Goal: Task Accomplishment & Management: Manage account settings

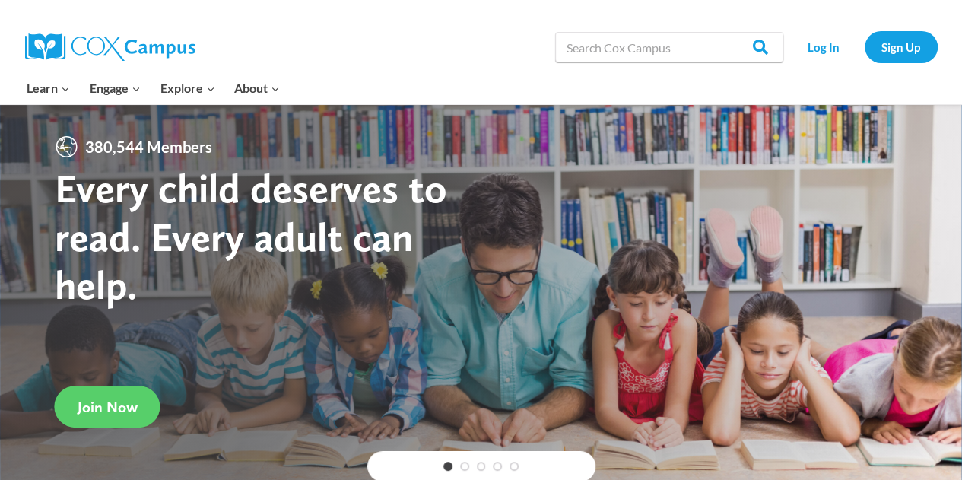
click at [815, 65] on div "Log In Sign Up" at bounding box center [864, 47] width 147 height 49
click at [823, 52] on link "Log In" at bounding box center [824, 46] width 66 height 31
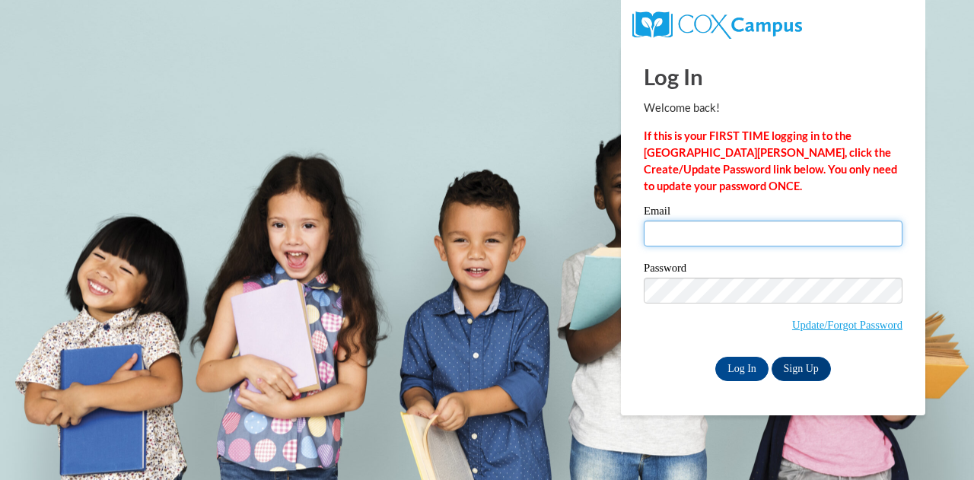
click at [782, 232] on input "Email" at bounding box center [772, 234] width 259 height 26
type input "cbrandt@ghbulldogs.org"
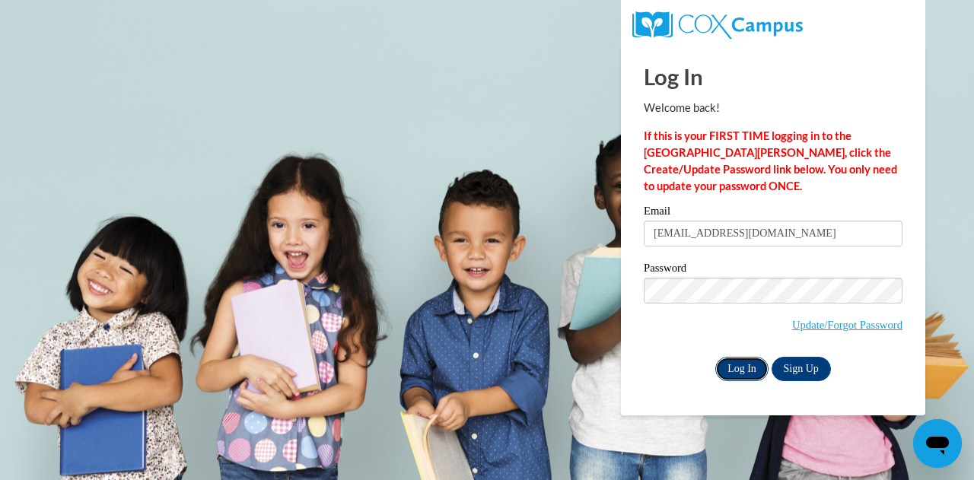
click at [745, 371] on input "Log In" at bounding box center [741, 369] width 53 height 24
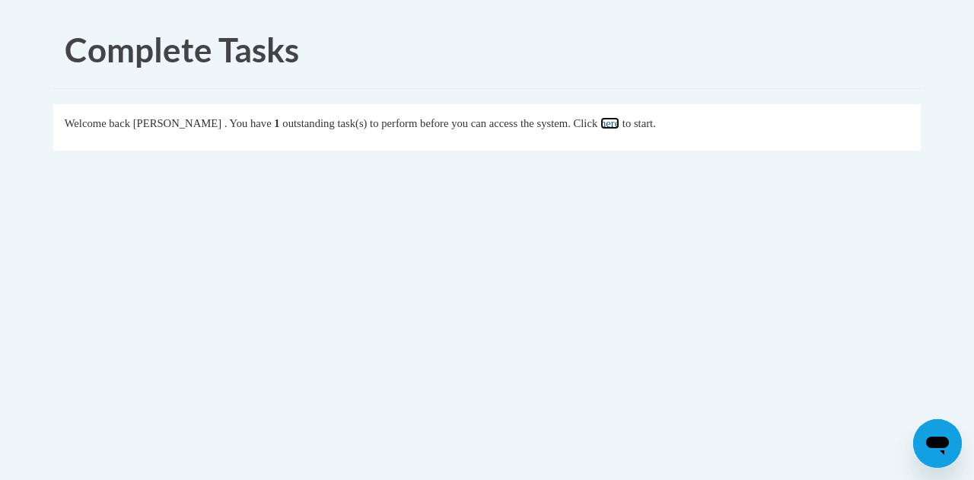
click at [619, 125] on link "here" at bounding box center [609, 123] width 19 height 12
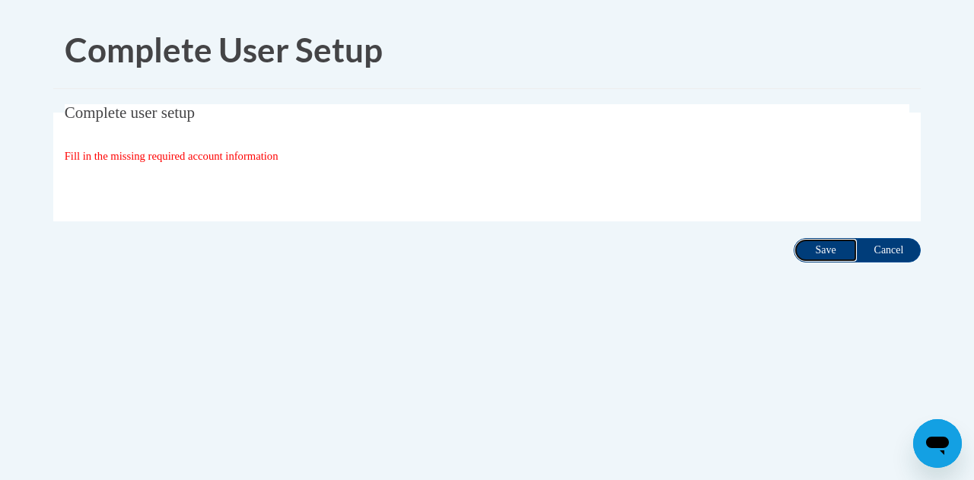
click at [828, 249] on input "Save" at bounding box center [825, 250] width 64 height 24
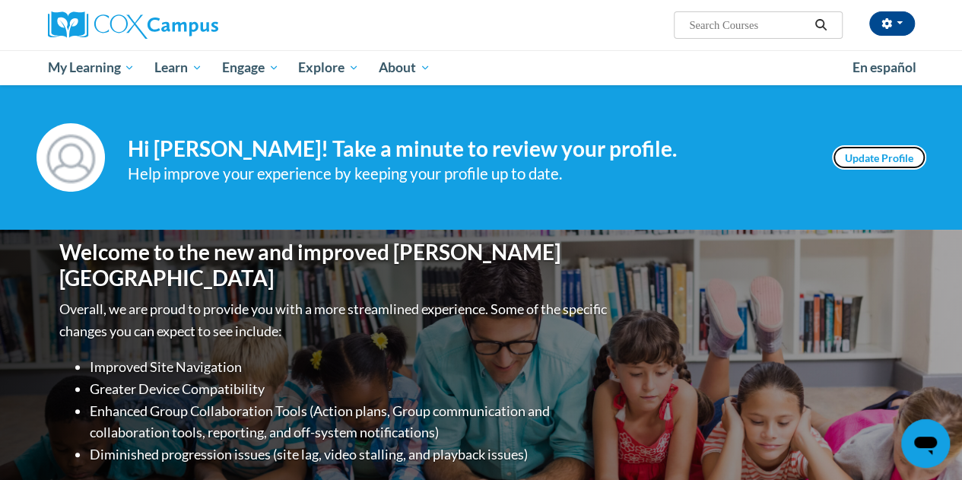
click at [882, 156] on link "Update Profile" at bounding box center [879, 157] width 94 height 24
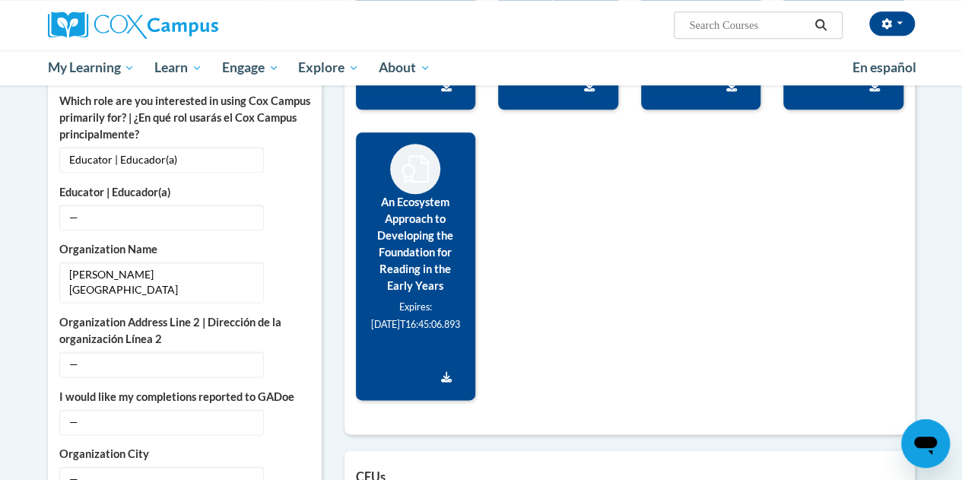
scroll to position [608, 0]
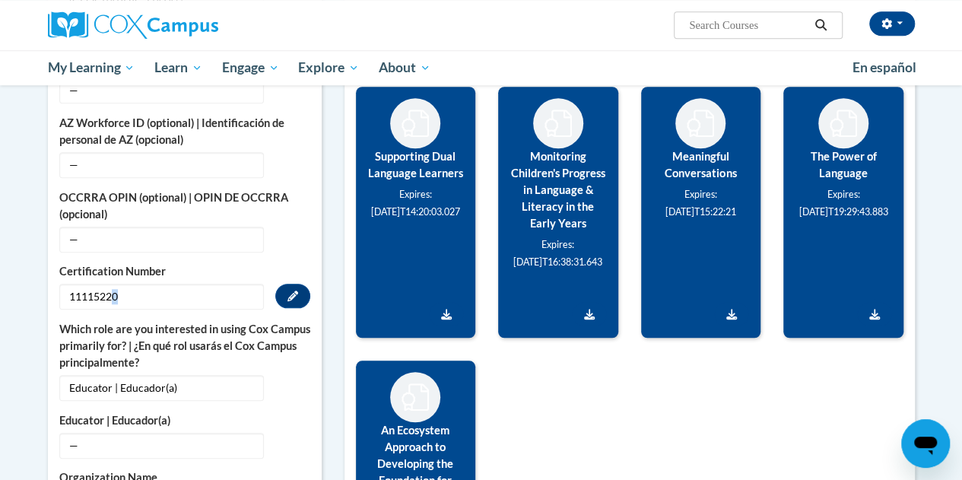
drag, startPoint x: 143, startPoint y: 286, endPoint x: 110, endPoint y: 303, distance: 37.8
click at [110, 303] on span "11115220" at bounding box center [161, 297] width 205 height 26
click at [169, 291] on span "11115220" at bounding box center [161, 297] width 205 height 26
drag, startPoint x: 166, startPoint y: 291, endPoint x: 51, endPoint y: 288, distance: 114.9
click at [51, 288] on div "More About Me Click or press to edit any of the profile fields below. Select mu…" at bounding box center [185, 323] width 274 height 989
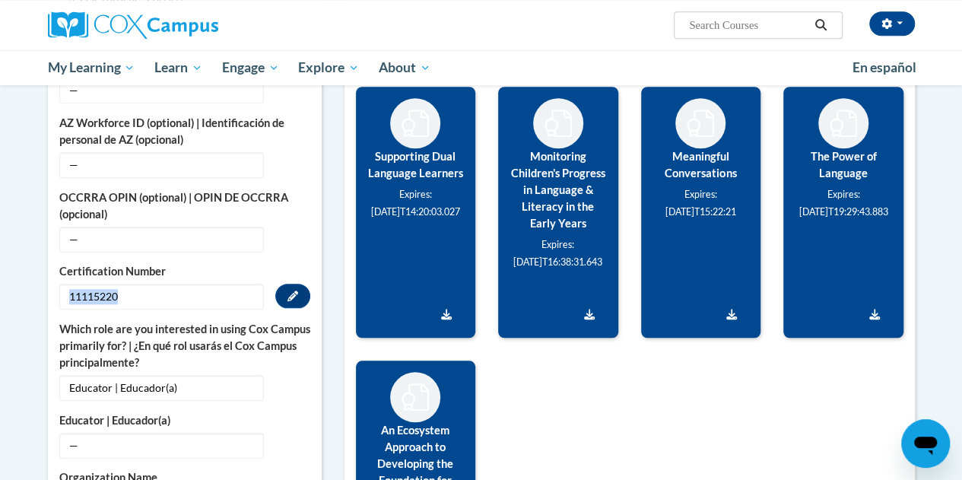
copy span "11115220"
click at [91, 160] on span "—" at bounding box center [161, 165] width 205 height 26
click at [293, 159] on icon "Custom profile fields" at bounding box center [293, 164] width 11 height 11
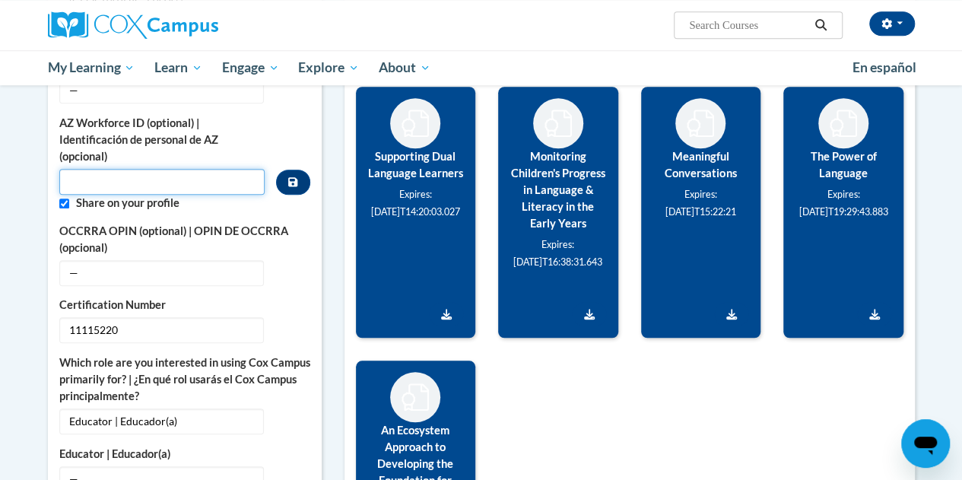
click at [184, 180] on input "Custom profile fields" at bounding box center [162, 182] width 206 height 26
paste input "11115220"
type input "11115220"
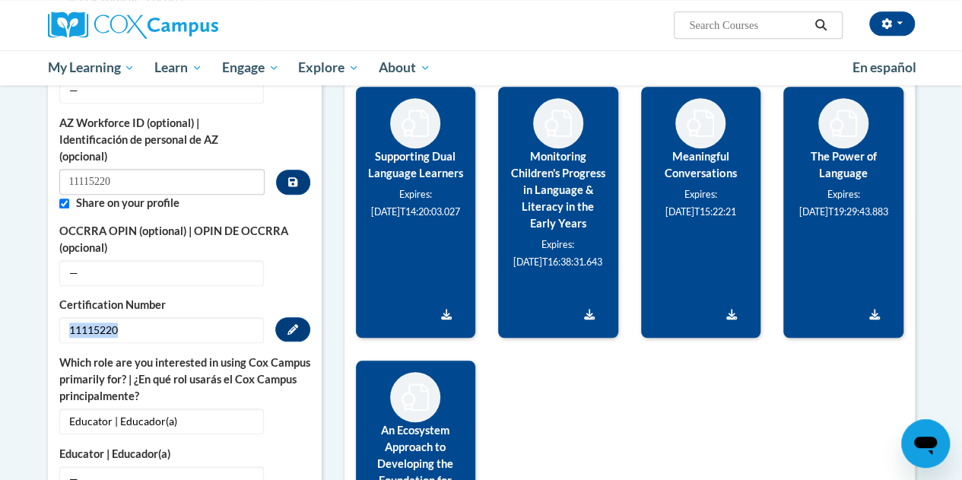
drag, startPoint x: 136, startPoint y: 335, endPoint x: 58, endPoint y: 319, distance: 80.0
click at [58, 319] on div "More About Me Click or press to edit any of the profile fields below. Select mu…" at bounding box center [185, 340] width 274 height 1022
click at [294, 275] on icon "Custom profile fields" at bounding box center [293, 272] width 11 height 11
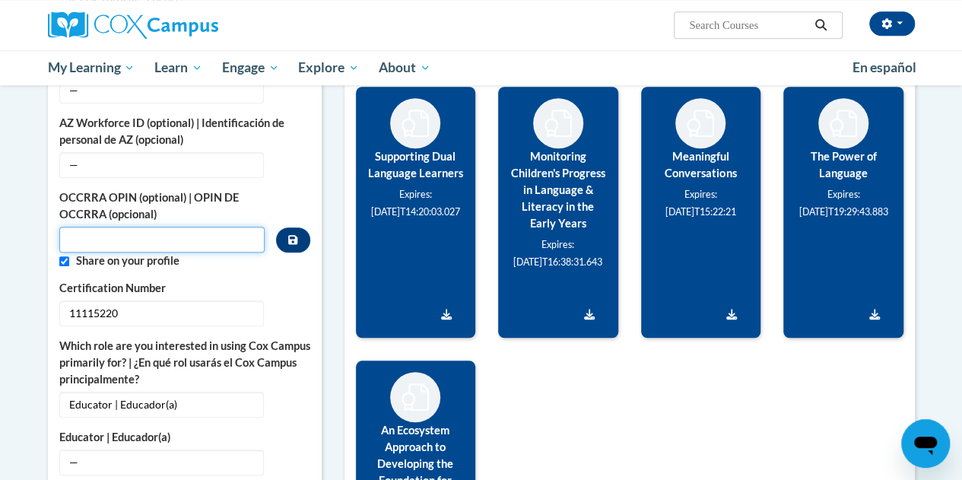
click at [157, 236] on input "Custom profile fields" at bounding box center [162, 240] width 206 height 26
paste input "11115220"
type input "11115220"
click at [294, 243] on button "Custom profile fields" at bounding box center [292, 239] width 33 height 25
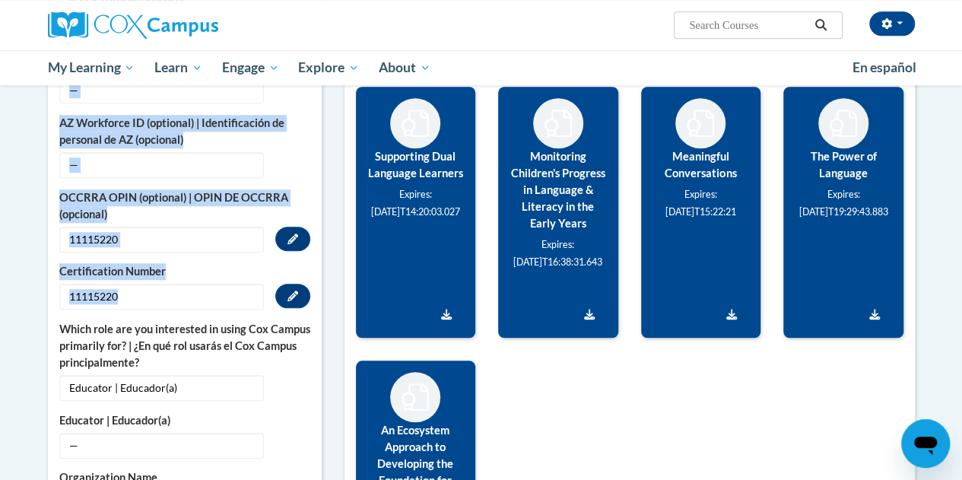
drag, startPoint x: 136, startPoint y: 292, endPoint x: 34, endPoint y: 291, distance: 101.9
click at [34, 291] on body "Christen Brandt (America/New_York UTC-04:00) My Profile Inbox My Transcripts Lo…" at bounding box center [481, 436] width 962 height 2089
click at [300, 263] on label "Certification Number" at bounding box center [184, 271] width 251 height 17
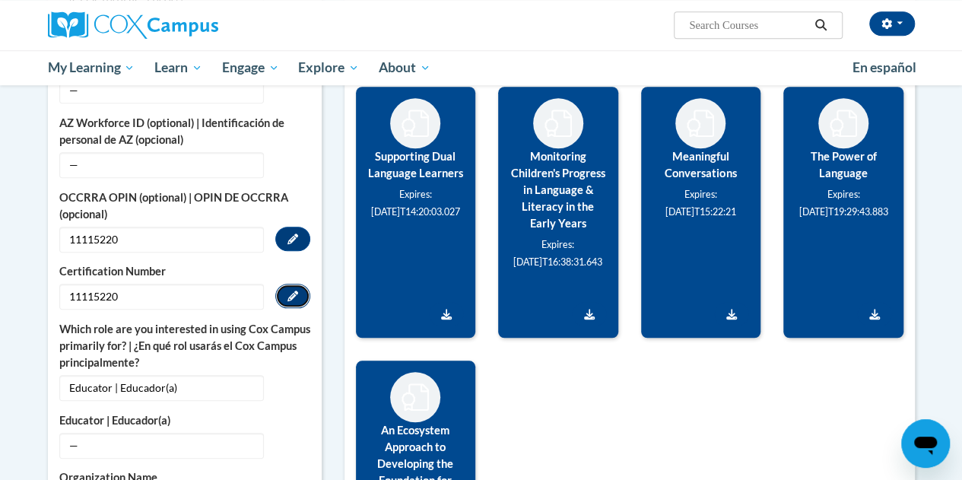
click at [286, 296] on button "Edit" at bounding box center [292, 296] width 35 height 24
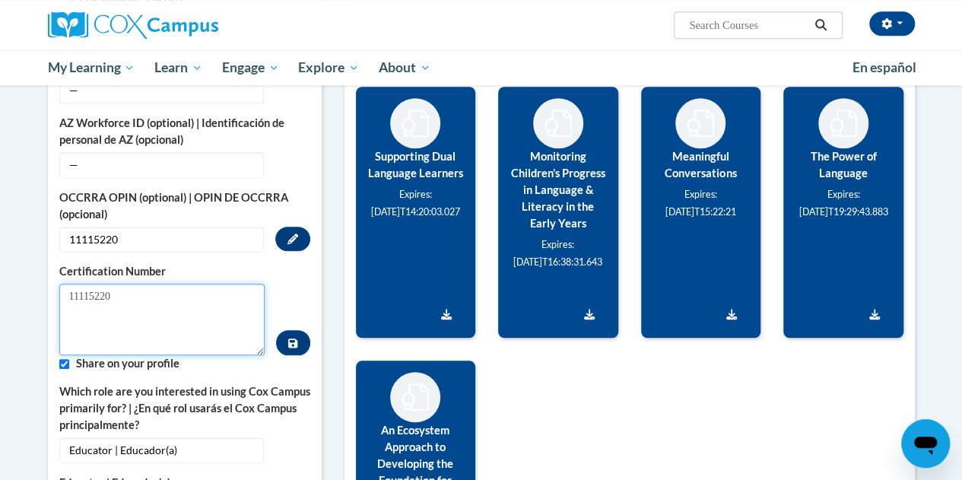
drag, startPoint x: 152, startPoint y: 299, endPoint x: 31, endPoint y: 297, distance: 121.0
click at [31, 297] on body "Christen Brandt (America/New_York UTC-04:00) My Profile Inbox My Transcripts Lo…" at bounding box center [481, 467] width 962 height 2151
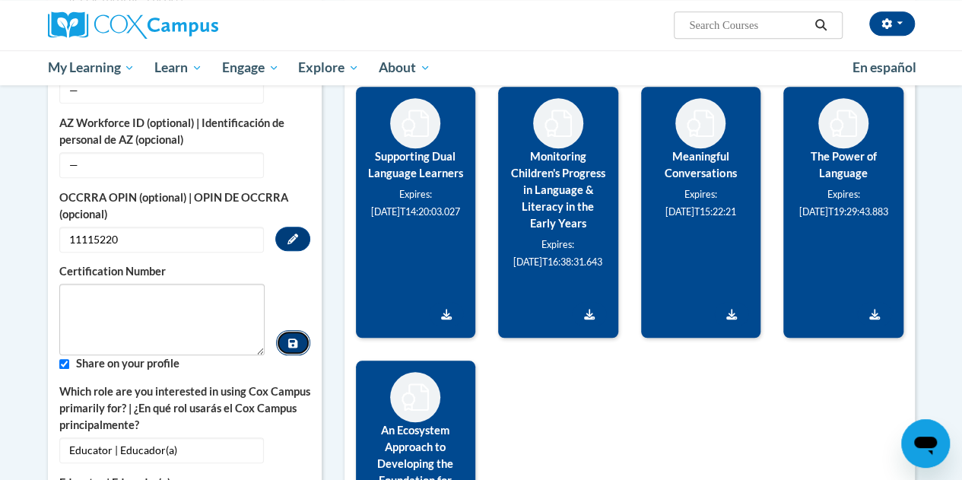
click at [294, 338] on icon "Custom profile fields" at bounding box center [292, 343] width 9 height 11
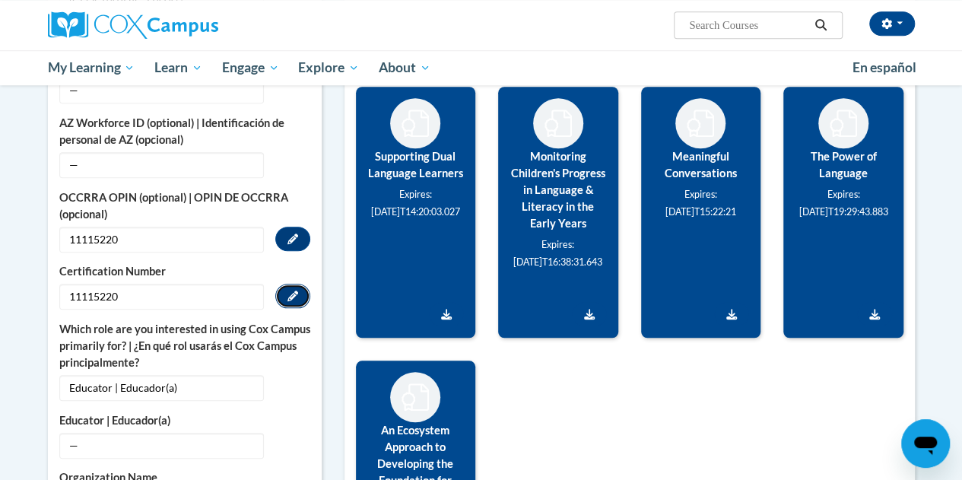
click at [281, 293] on button "Edit" at bounding box center [292, 296] width 35 height 24
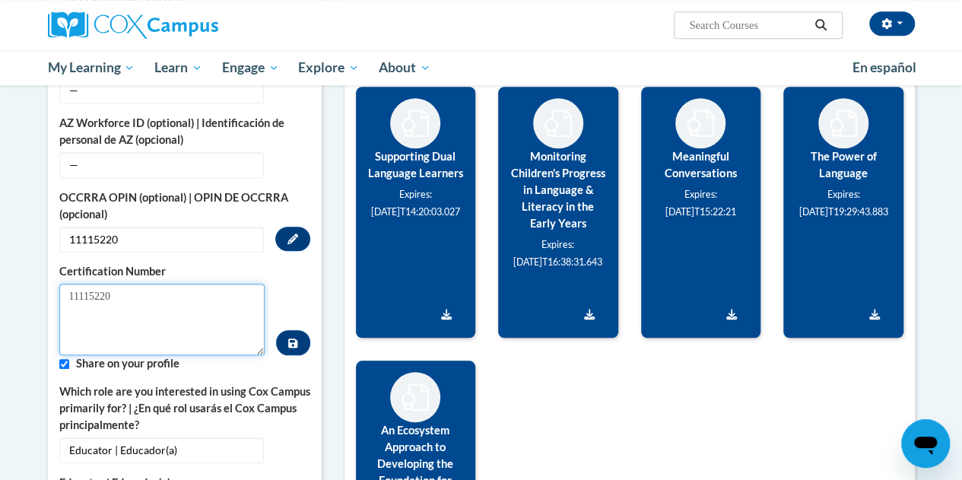
click at [170, 307] on textarea "11115220" at bounding box center [162, 319] width 206 height 71
type textarea "1"
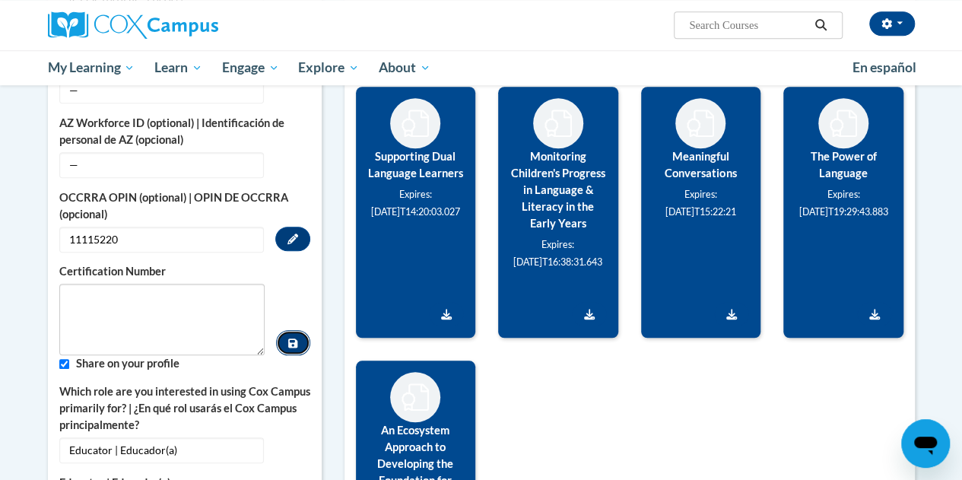
click at [297, 348] on button "Custom profile fields" at bounding box center [292, 342] width 33 height 25
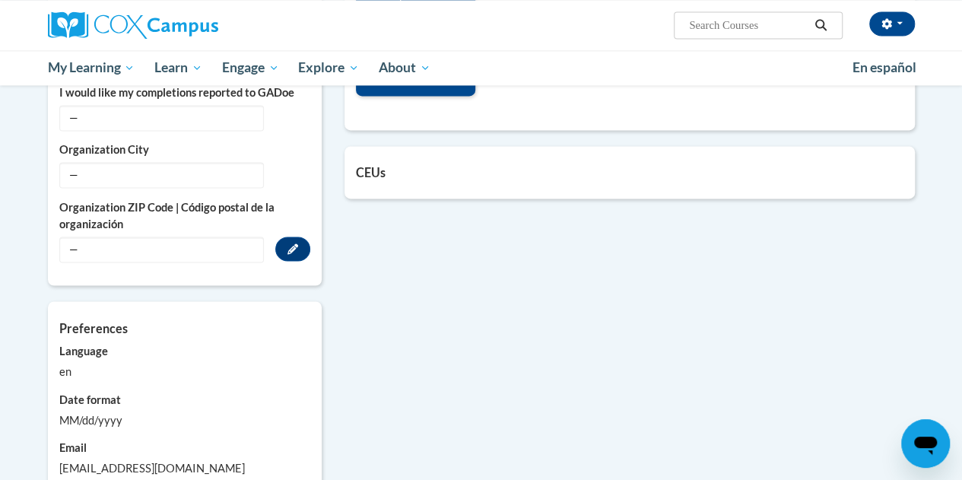
scroll to position [1217, 0]
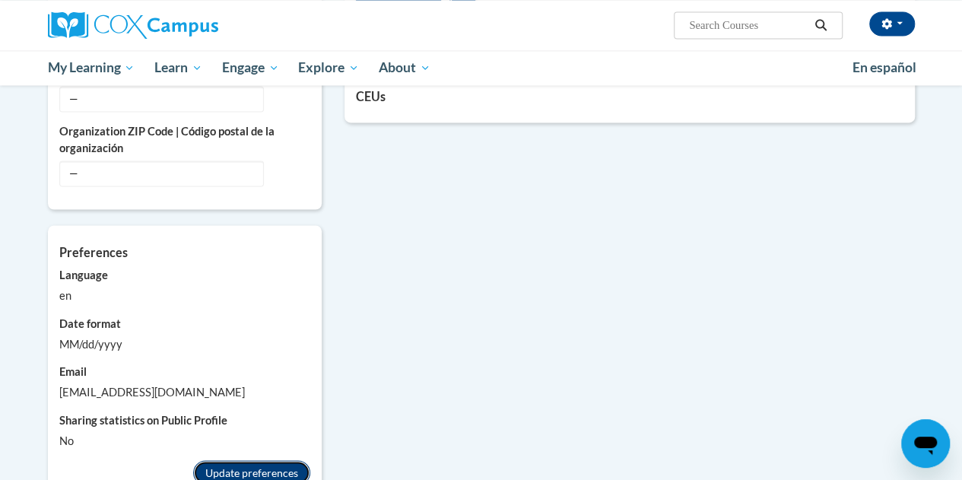
click at [277, 460] on button "Update preferences" at bounding box center [251, 472] width 117 height 24
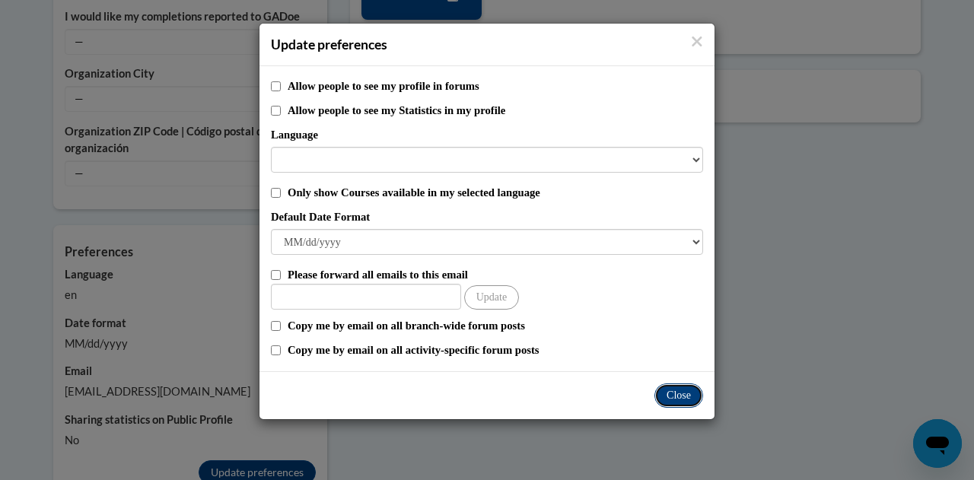
click at [694, 401] on button "Close" at bounding box center [678, 395] width 49 height 24
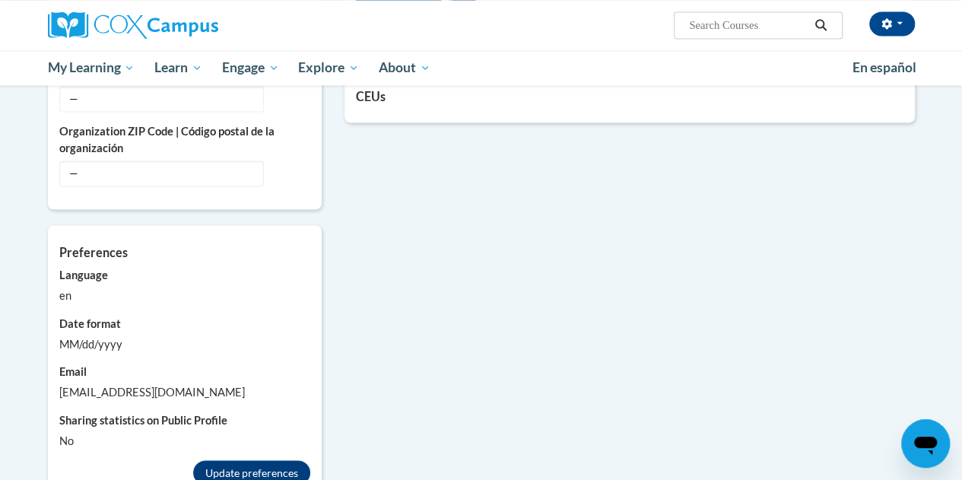
drag, startPoint x: 910, startPoint y: 449, endPoint x: 1813, endPoint y: 869, distance: 995.0
click at [910, 449] on div "Open messaging window" at bounding box center [926, 444] width 46 height 46
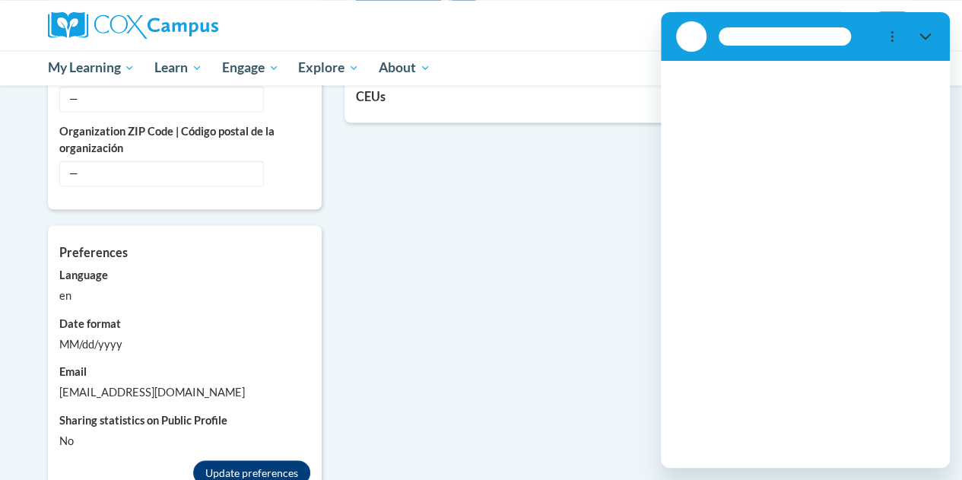
scroll to position [0, 0]
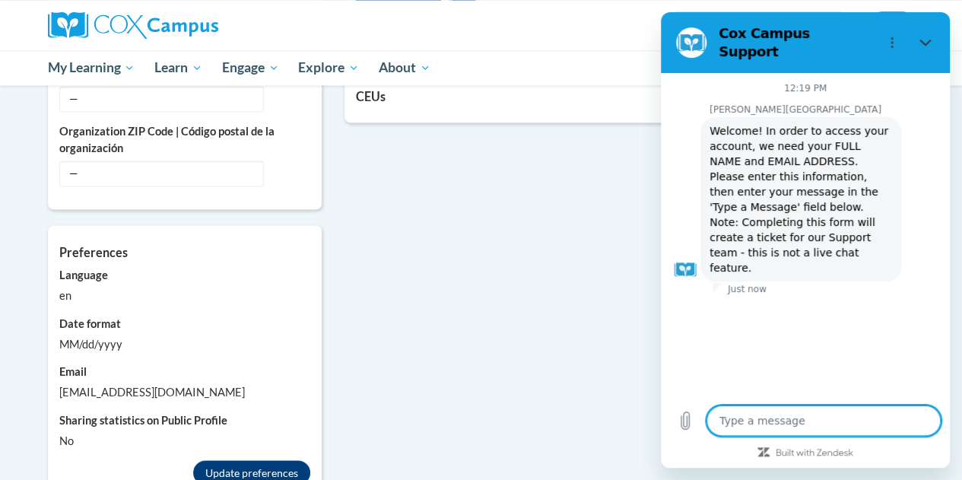
type textarea "x"
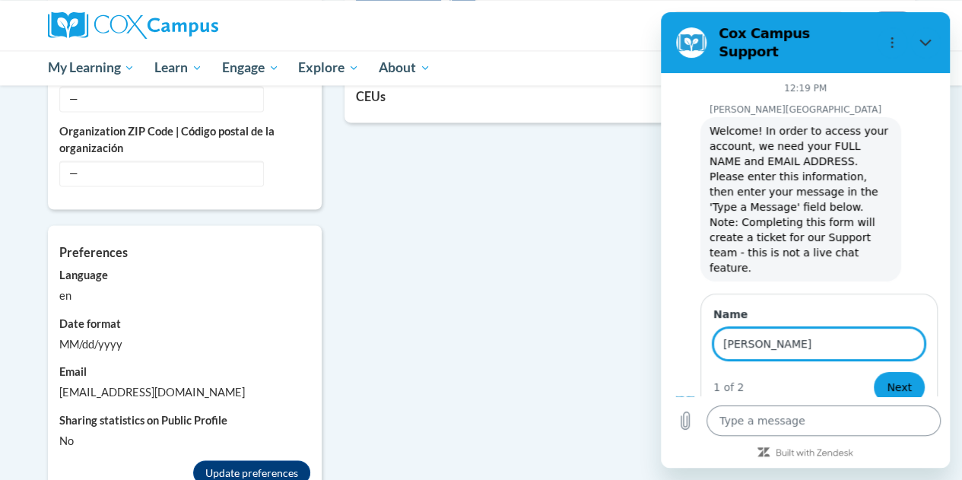
type input "[PERSON_NAME]"
click at [874, 372] on button "Next" at bounding box center [899, 387] width 51 height 30
type textarea "x"
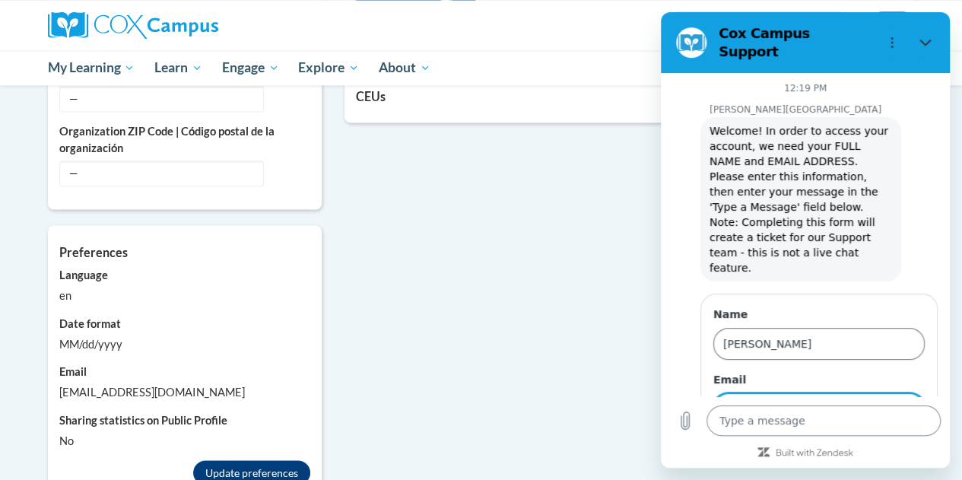
scroll to position [56, 0]
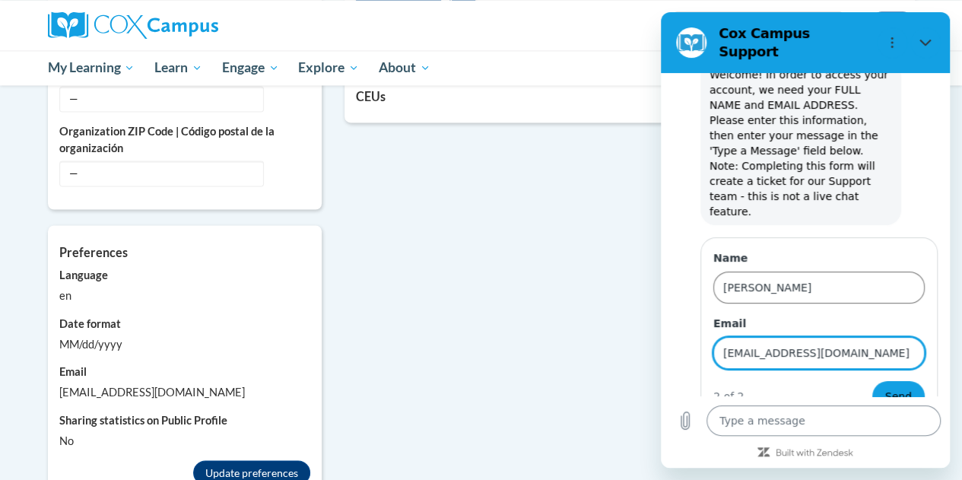
type input "[EMAIL_ADDRESS][DOMAIN_NAME]"
click at [872, 381] on button "Send" at bounding box center [898, 396] width 52 height 30
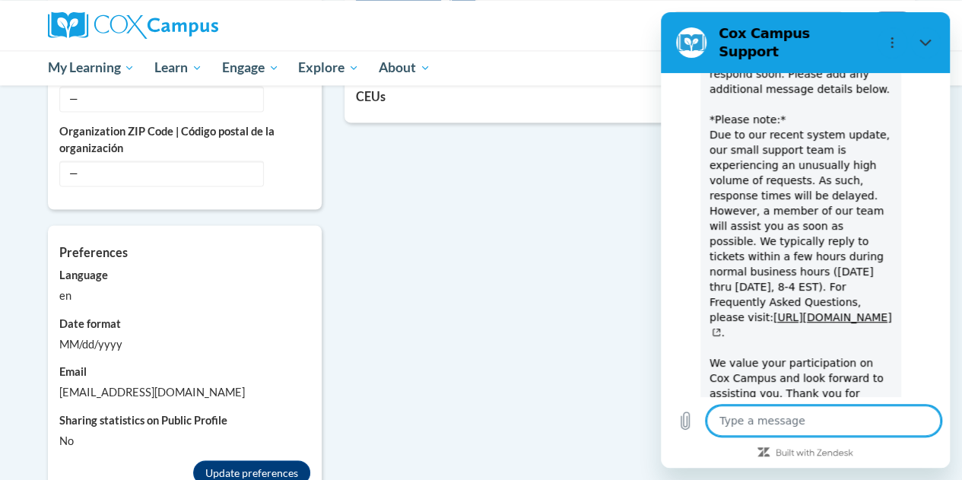
scroll to position [246, 0]
type textarea "x"
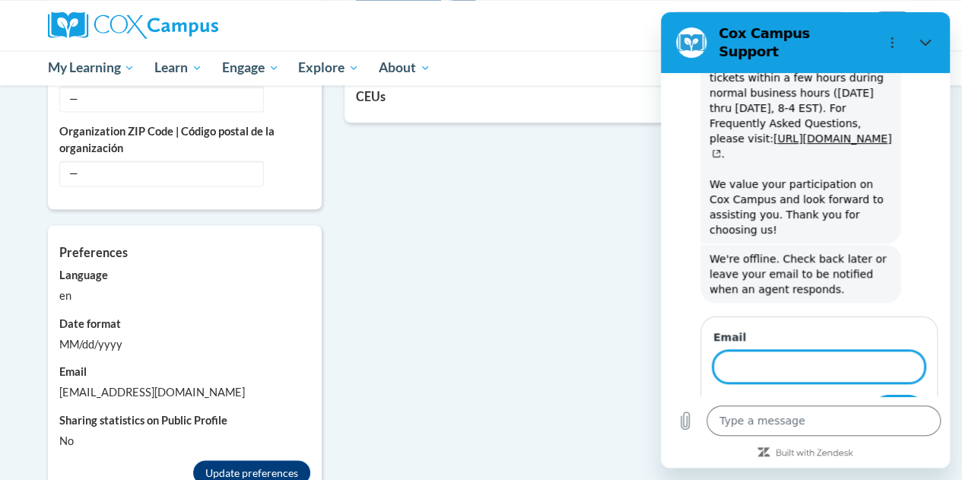
scroll to position [573, 0]
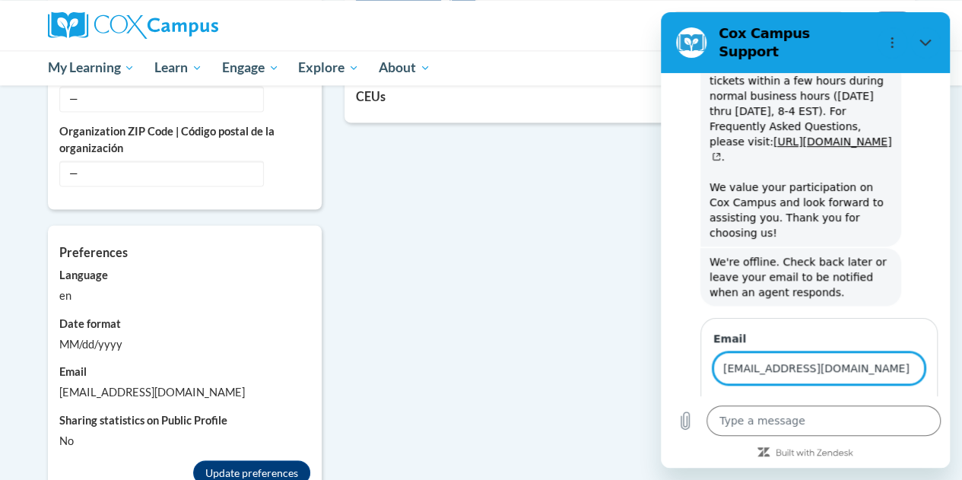
type input "[EMAIL_ADDRESS][DOMAIN_NAME]"
click at [902, 396] on button "Send" at bounding box center [898, 411] width 52 height 30
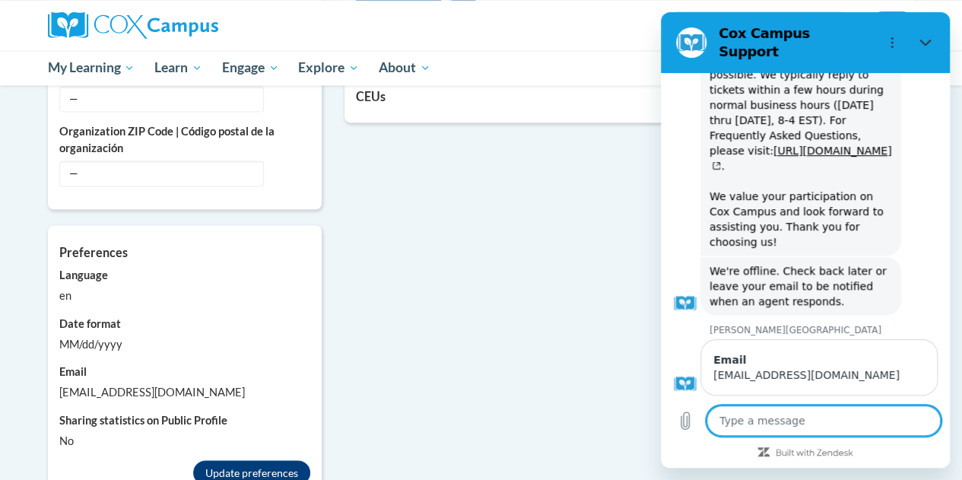
scroll to position [520, 0]
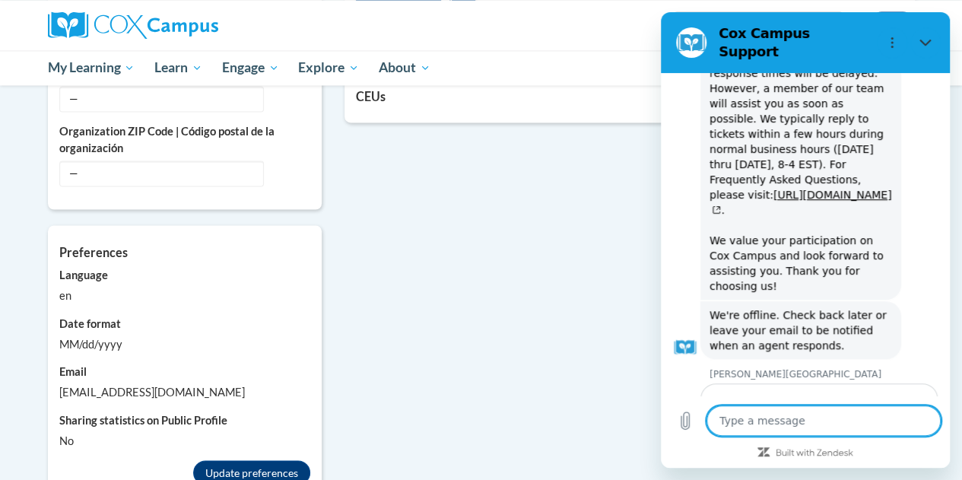
click at [881, 418] on textarea at bounding box center [824, 420] width 234 height 30
type textarea "x"
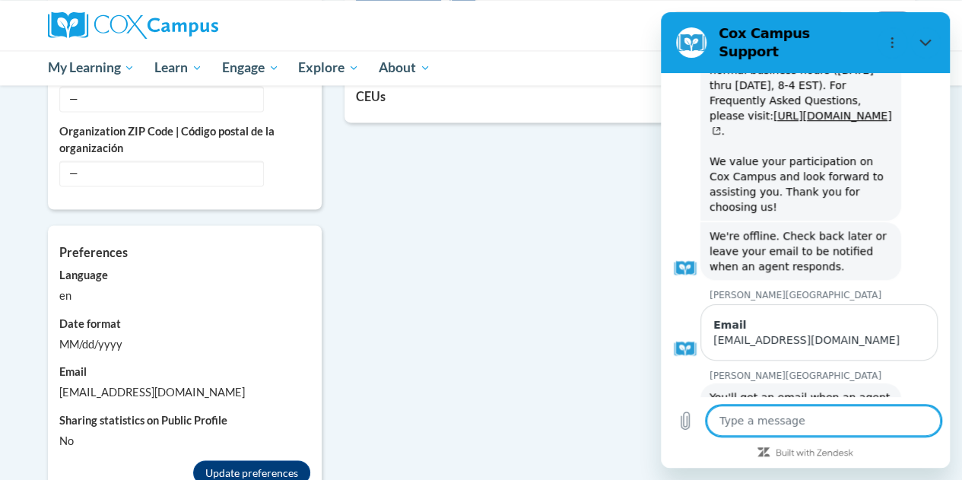
scroll to position [602, 0]
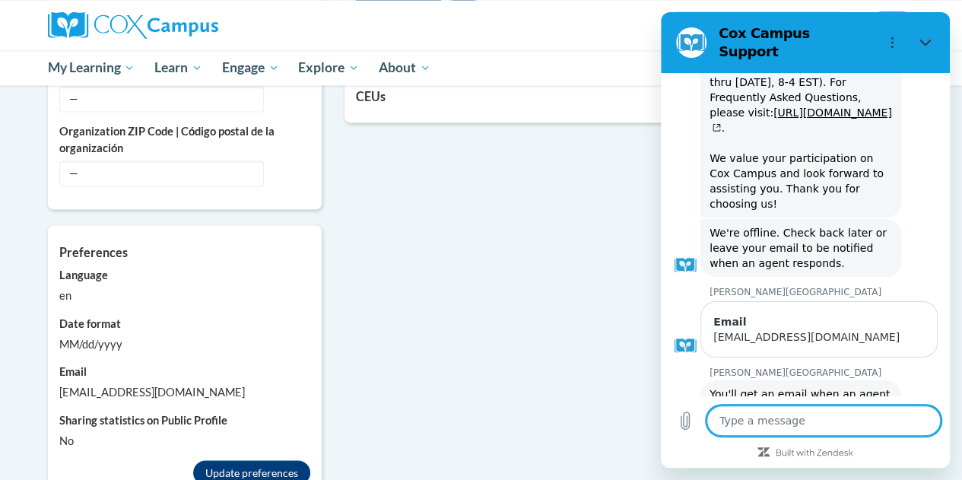
type textarea "I"
type textarea "x"
type textarea "I"
type textarea "x"
type textarea "I u"
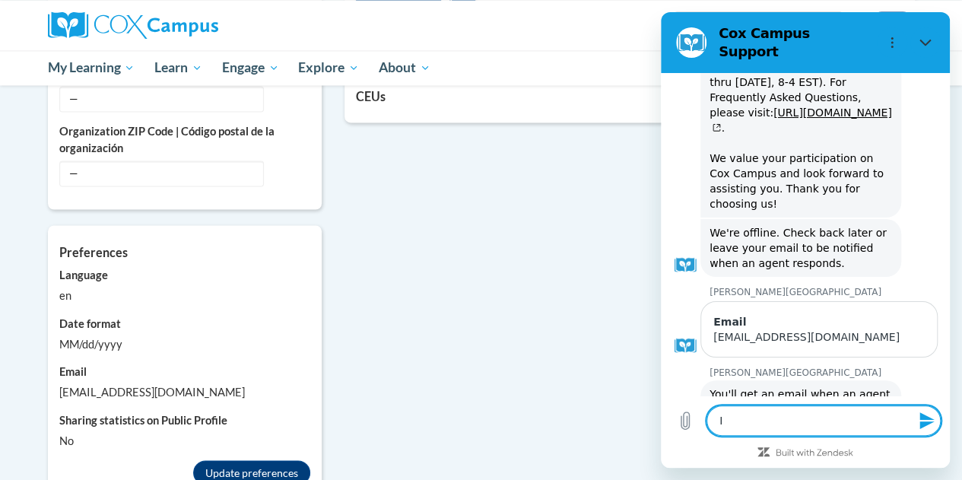
type textarea "x"
type textarea "I up"
type textarea "x"
type textarea "I upd"
type textarea "x"
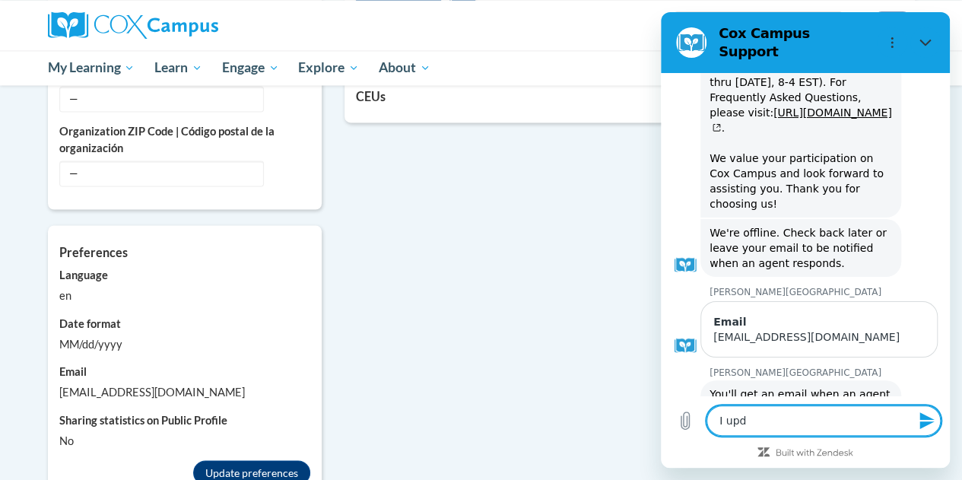
type textarea "I upda"
type textarea "x"
type textarea "I updat"
type textarea "x"
type textarea "I update"
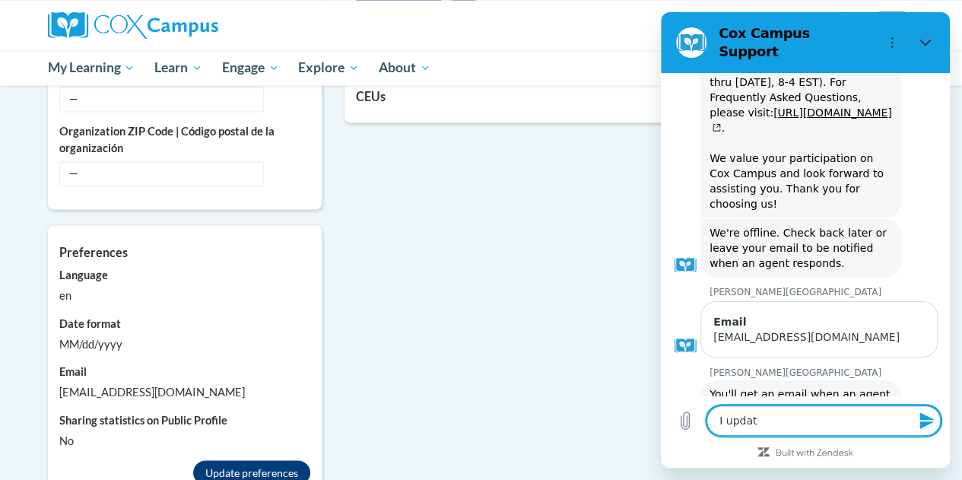
type textarea "x"
type textarea "I updated"
type textarea "x"
type textarea "I updated"
type textarea "x"
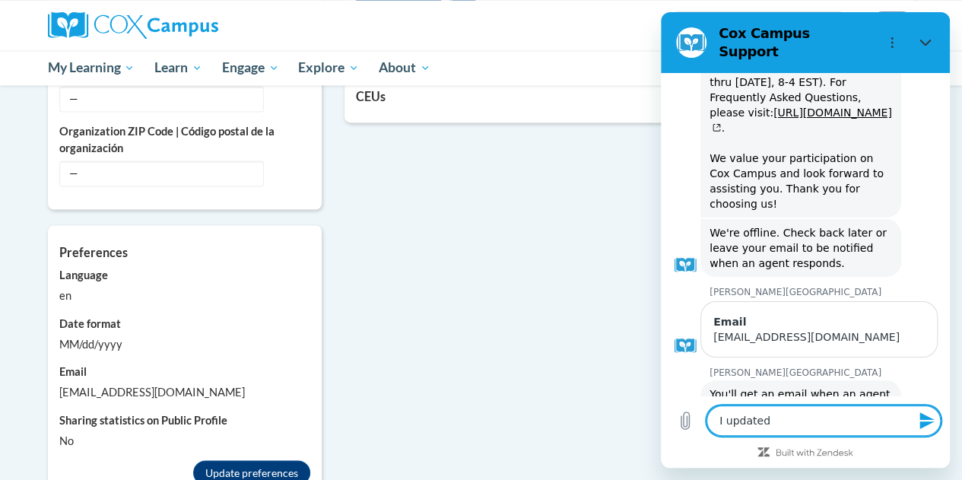
type textarea "I updated m"
type textarea "x"
type textarea "I updated my"
type textarea "x"
type textarea "I updated my"
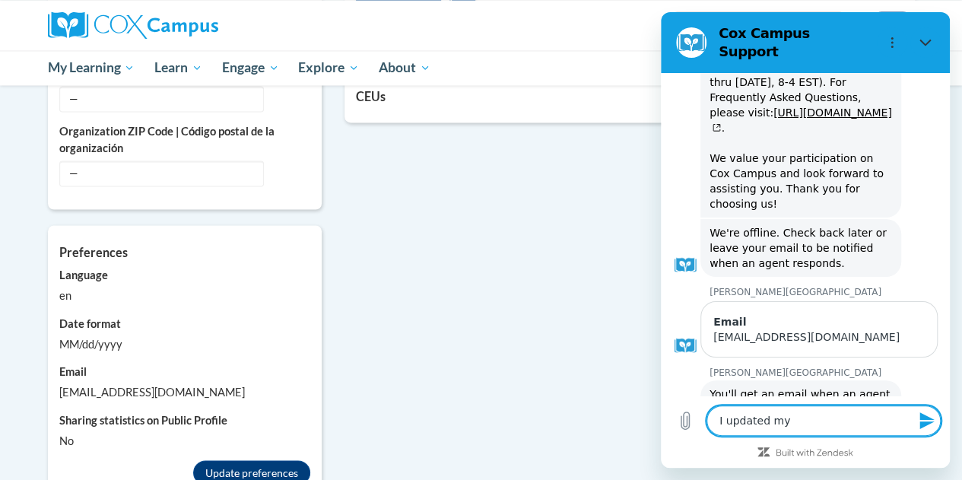
type textarea "x"
type textarea "I updated my o"
type textarea "x"
type textarea "I updated my op"
type textarea "x"
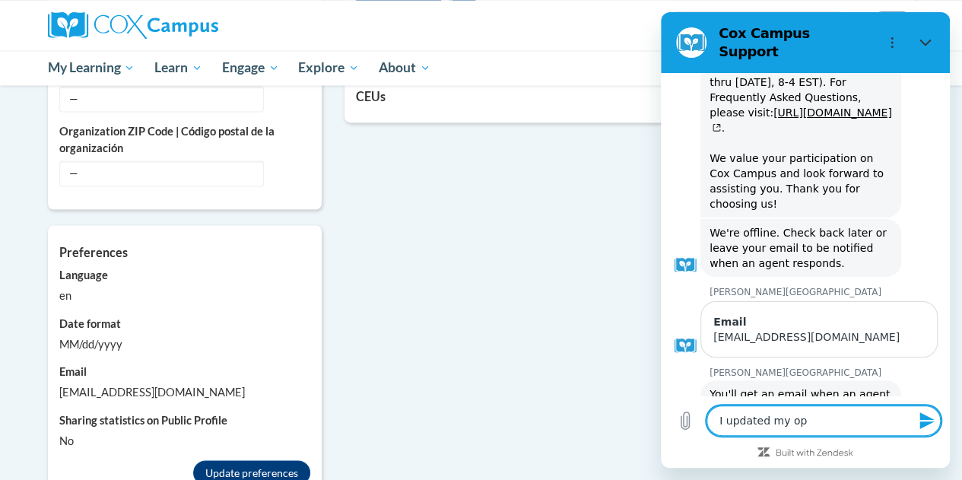
type textarea "I updated my opi"
type textarea "x"
type textarea "I updated my opin"
type textarea "x"
type textarea "I updated my opin"
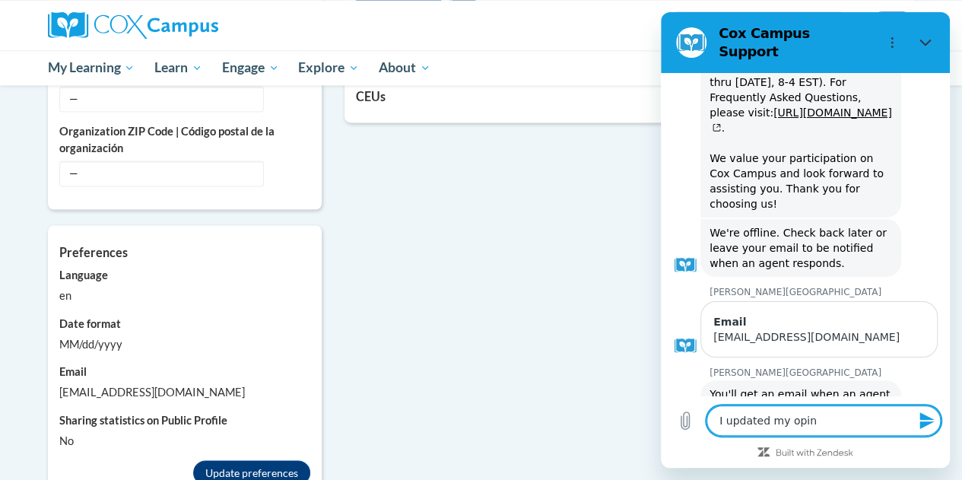
type textarea "x"
type textarea "I updated my opin n"
type textarea "x"
type textarea "I updated my opin nu"
type textarea "x"
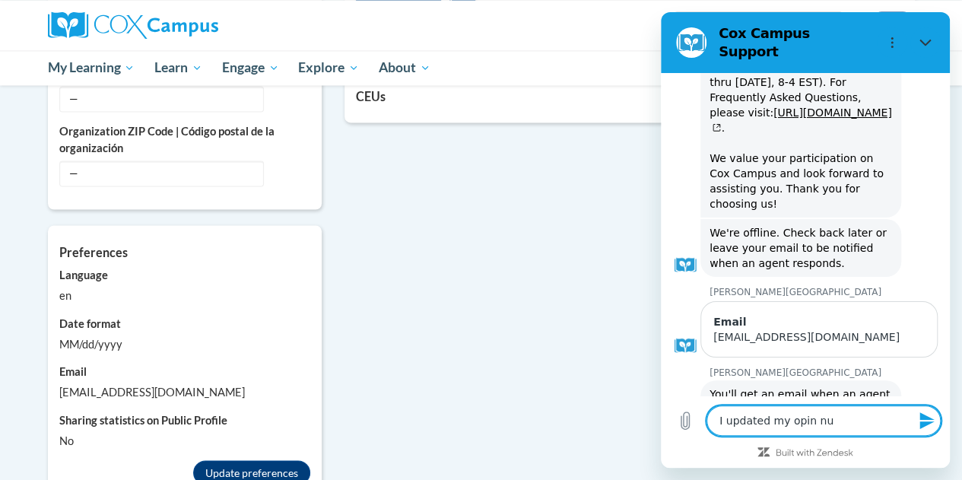
type textarea "I updated my opin num"
type textarea "x"
type textarea "I updated my opin numb"
type textarea "x"
type textarea "I updated my opin numbe"
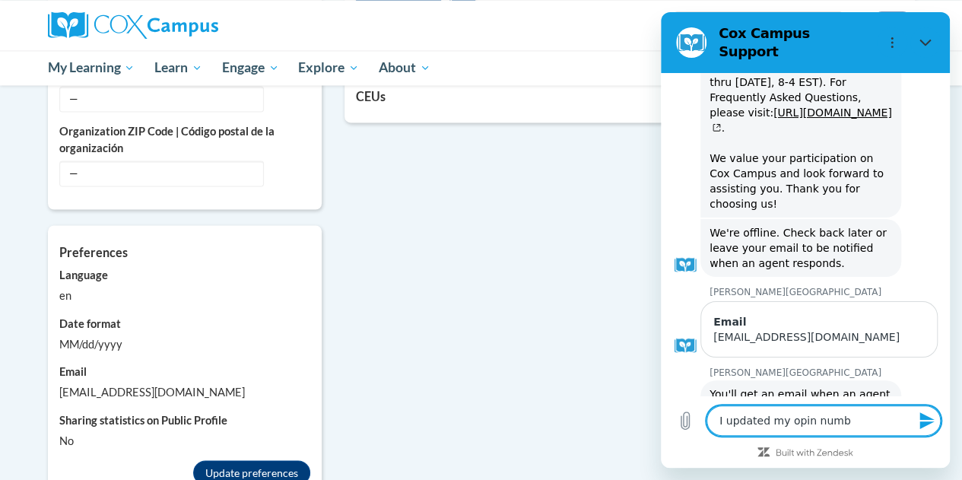
type textarea "x"
type textarea "I updated my opin number"
type textarea "x"
type textarea "I updated my opin number"
type textarea "x"
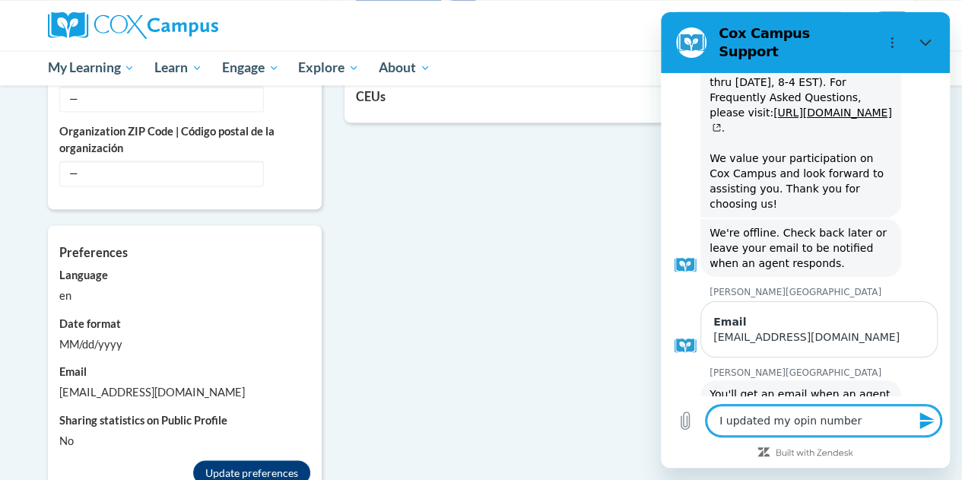
type textarea "I updated my opin number i"
type textarea "x"
type textarea "I updated my opin number in"
type textarea "x"
type textarea "I updated my opin number in"
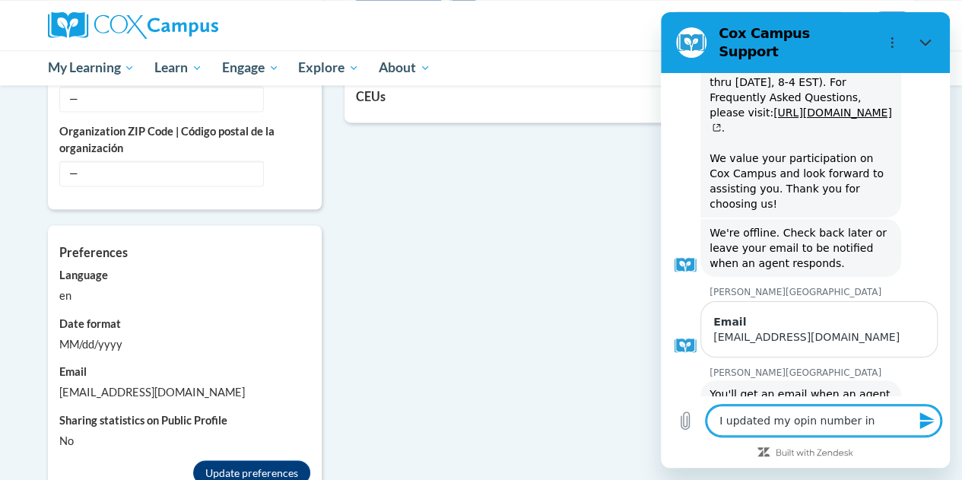
type textarea "x"
type textarea "I updated my opin number in m"
type textarea "x"
type textarea "I updated my opin number in my"
type textarea "x"
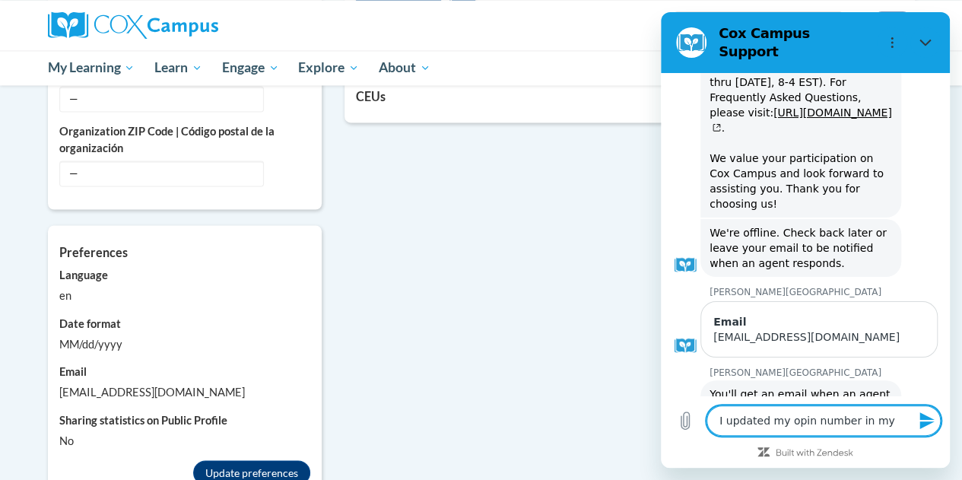
type textarea "I updated my opin number in my"
type textarea "x"
type textarea "I updated my opin number in my a"
type textarea "x"
type textarea "I updated my opin number in my ac"
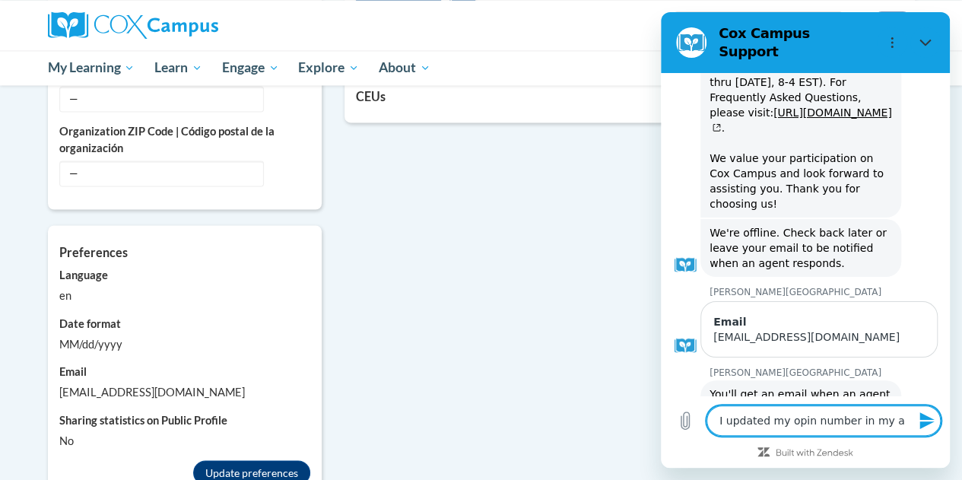
type textarea "x"
type textarea "I updated my opin number in my acc"
type textarea "x"
type textarea "I updated my opin number in my acco"
type textarea "x"
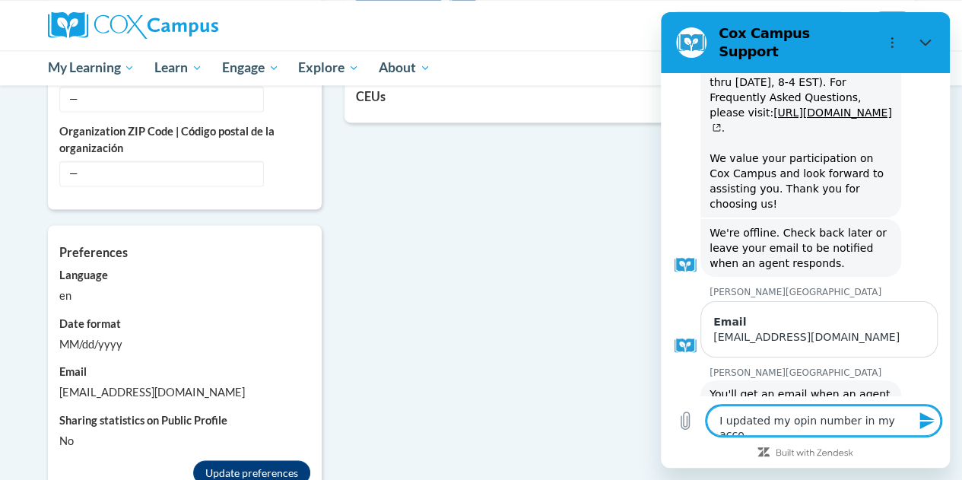
type textarea "I updated my opin number in my accou"
type textarea "x"
type textarea "I updated my opin number in my accoun"
type textarea "x"
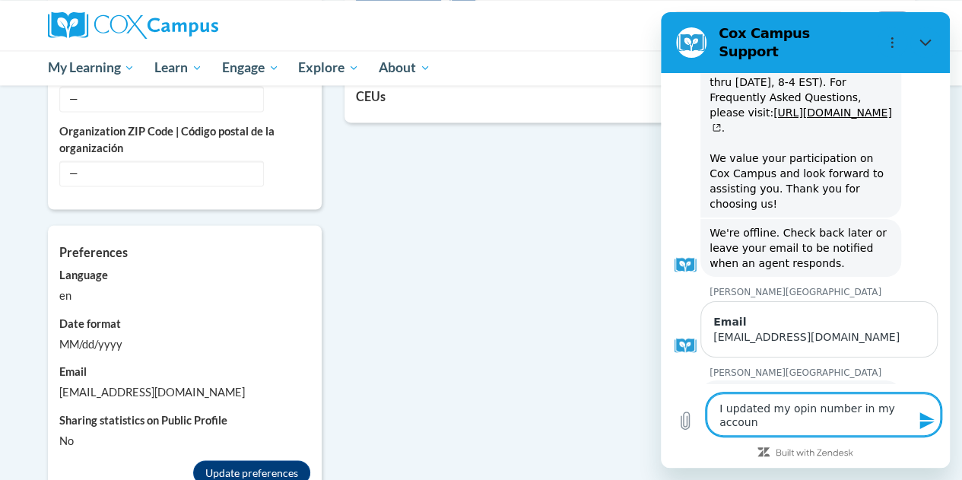
type textarea "I updated my opin number in my account"
type textarea "x"
type textarea "I updated my opin number in my account."
type textarea "x"
type textarea "I updated my opin number in my account.."
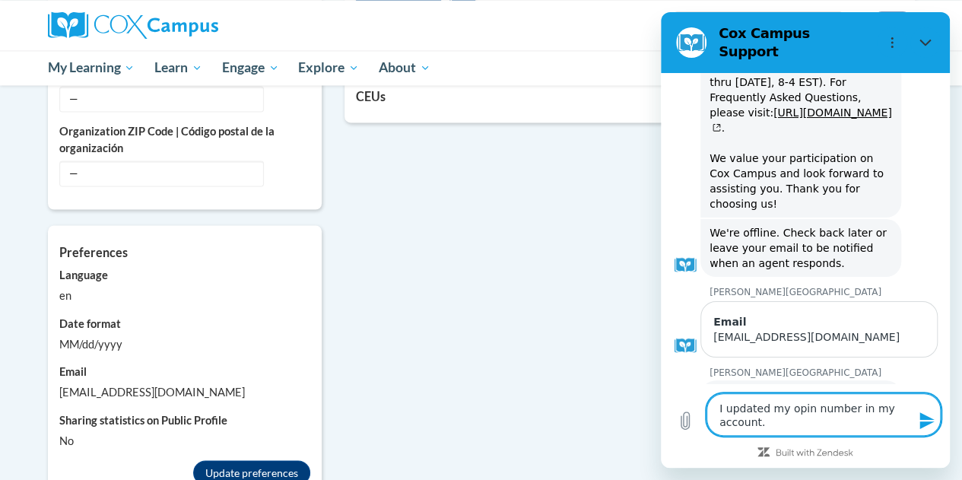
type textarea "x"
type textarea "I updated my opin number in my account.."
type textarea "x"
type textarea "I updated my opin number in my account.."
type textarea "x"
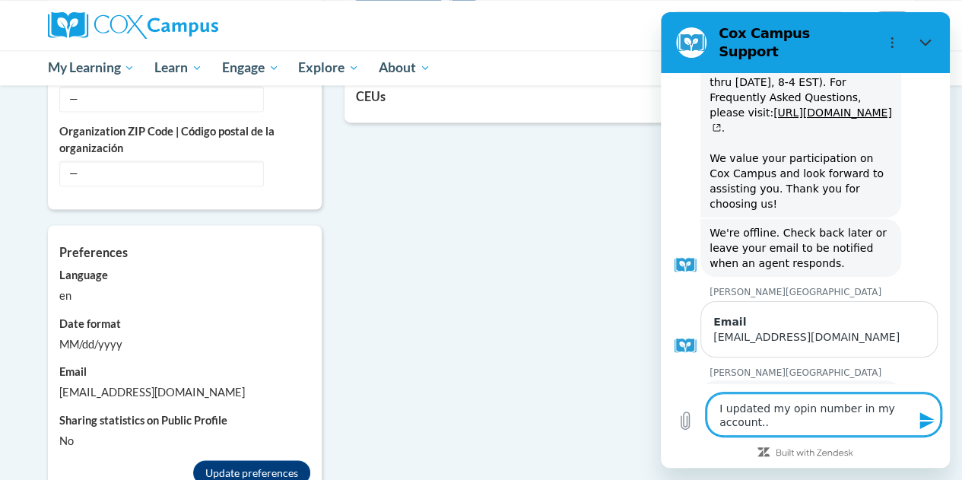
type textarea "I updated my opin number in my account."
type textarea "x"
type textarea "I updated my opin number in my account."
type textarea "x"
type textarea "I updated my opin number in my account."
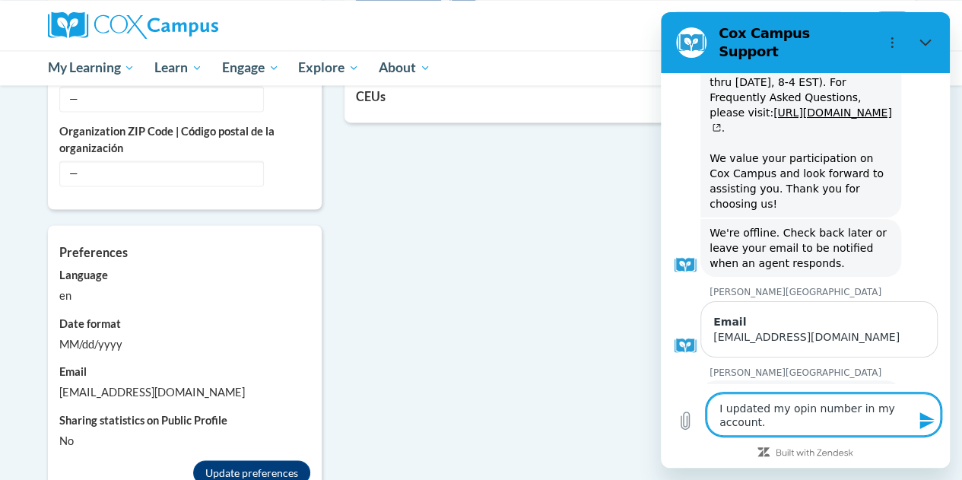
type textarea "x"
type textarea "I updated my opin number in my account. C"
type textarea "x"
type textarea "I updated my opin number in my account. Ca"
type textarea "x"
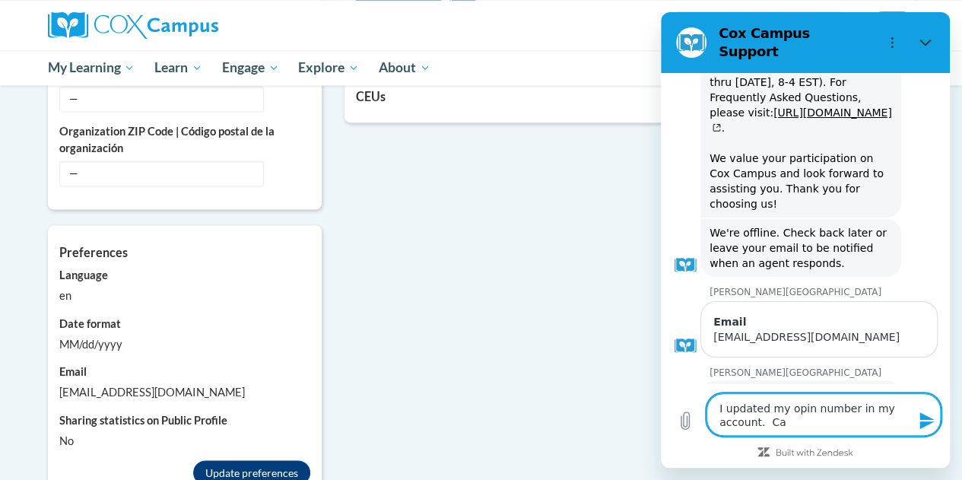
type textarea "I updated my opin number in my account. Can"
type textarea "x"
type textarea "I updated my opin number in my account. Can"
type textarea "x"
type textarea "I updated my opin number in my account. Can t"
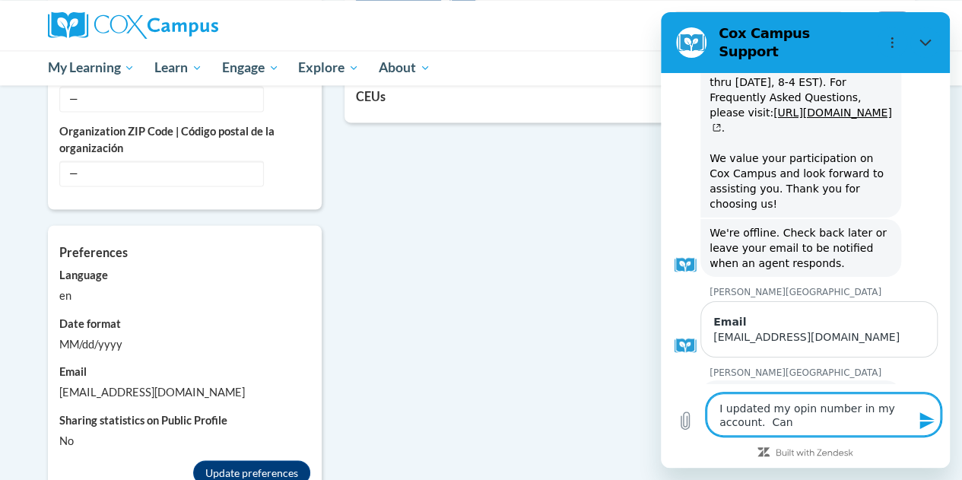
type textarea "x"
type textarea "I updated my opin number in my account. Can th"
type textarea "x"
type textarea "I updated my opin number in my account. Can the"
type textarea "x"
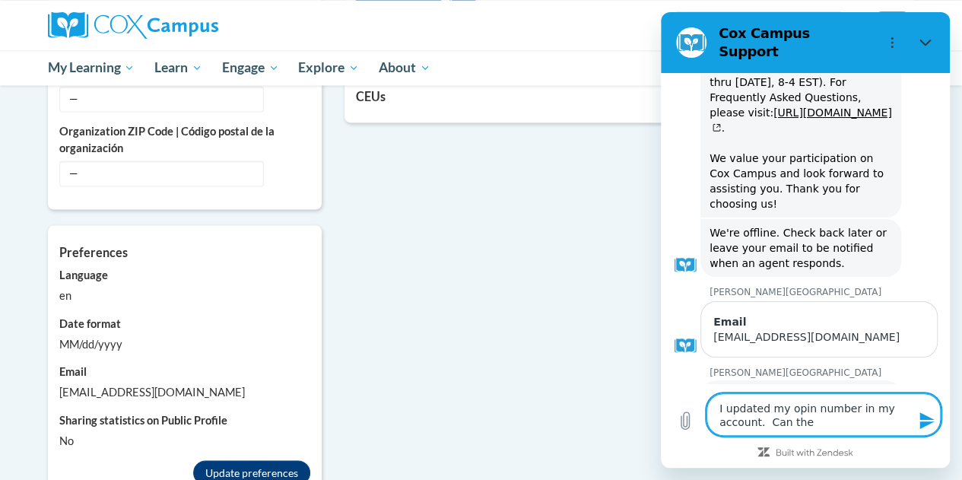
type textarea "I updated my opin number in my account. Can the"
type textarea "x"
type textarea "I updated my opin number in my account. Can the c"
type textarea "x"
type textarea "I updated my opin number in my account. Can the cl"
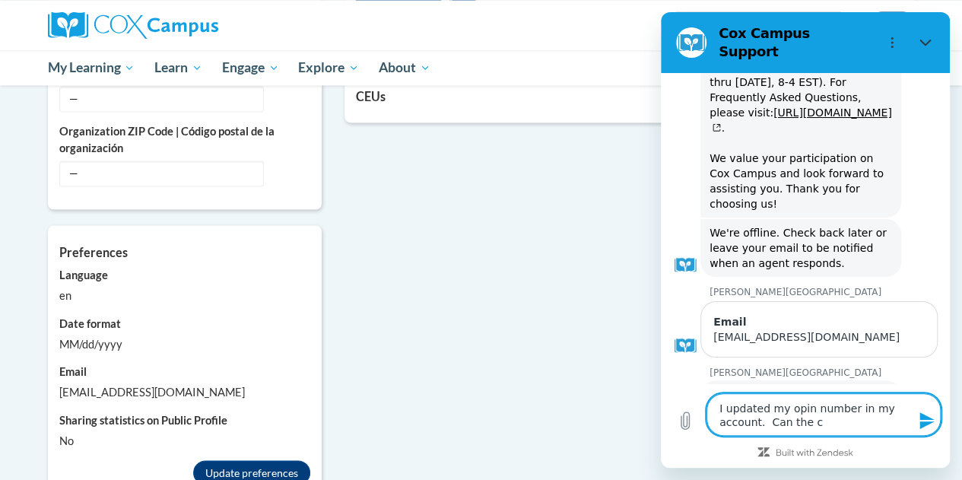
type textarea "x"
type textarea "I updated my opin number in my account. Can the cla"
type textarea "x"
type textarea "I updated my opin number in my account. Can the clas"
type textarea "x"
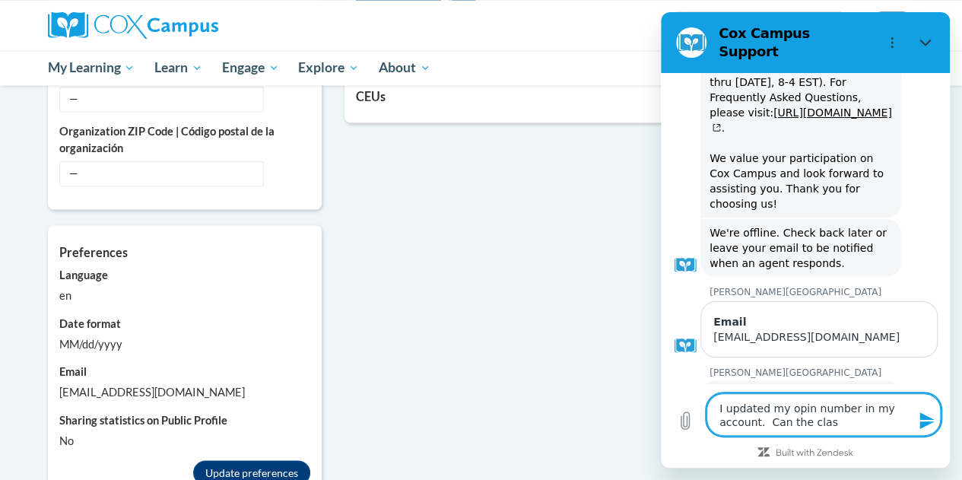
type textarea "I updated my opin number in my account. Can the class"
type textarea "x"
type textarea "I updated my opin number in my account. Can the classs"
type textarea "x"
type textarea "I updated my opin number in my account. Can the class"
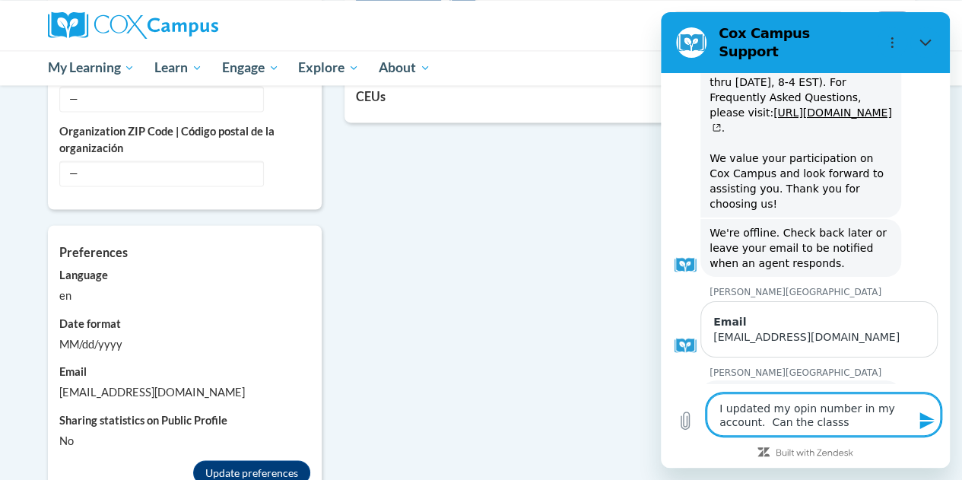
type textarea "x"
type textarea "I updated my opin number in my account. Can the classe"
type textarea "x"
type textarea "I updated my opin number in my account. Can the classes"
type textarea "x"
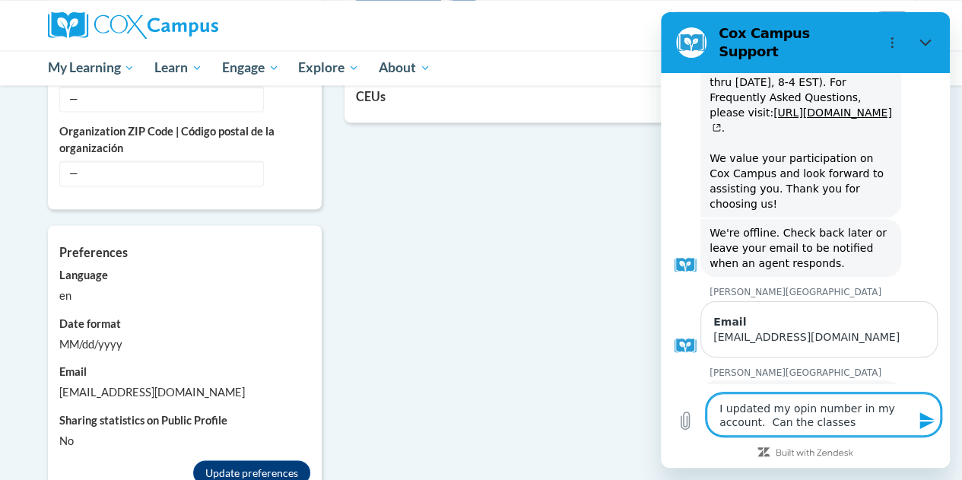
type textarea "I updated my opin number in my account. Can the classes"
type textarea "x"
type textarea "I updated my opin number in my account. Can the classes I"
type textarea "x"
type textarea "I updated my opin number in my account. Can the classes I"
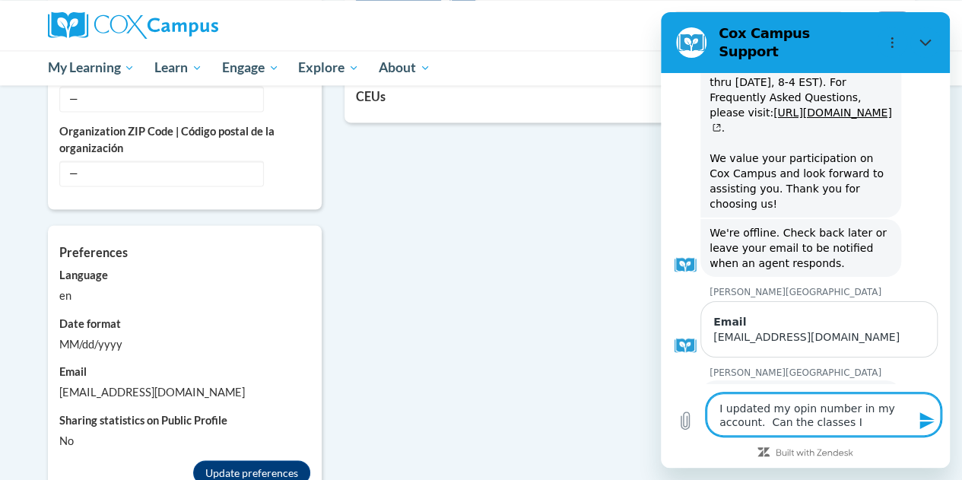
type textarea "x"
type textarea "I updated my opin number in my account. Can the classes I t"
type textarea "x"
type textarea "I updated my opin number in my account. Can the classes I to"
type textarea "x"
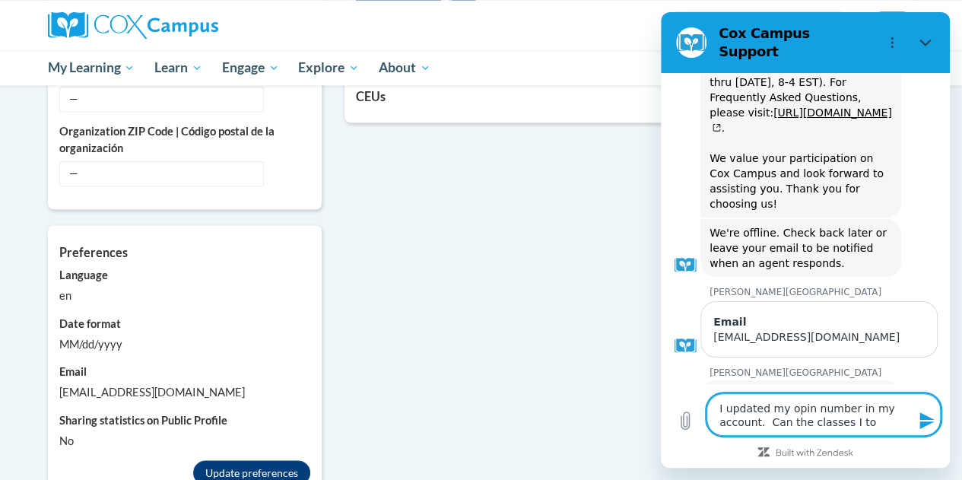
type textarea "I updated my opin number in my account. Can the classes I too"
type textarea "x"
type textarea "I updated my opin number in my account. Can the classes I took"
type textarea "x"
type textarea "I updated my opin number in my account. Can the classes I took"
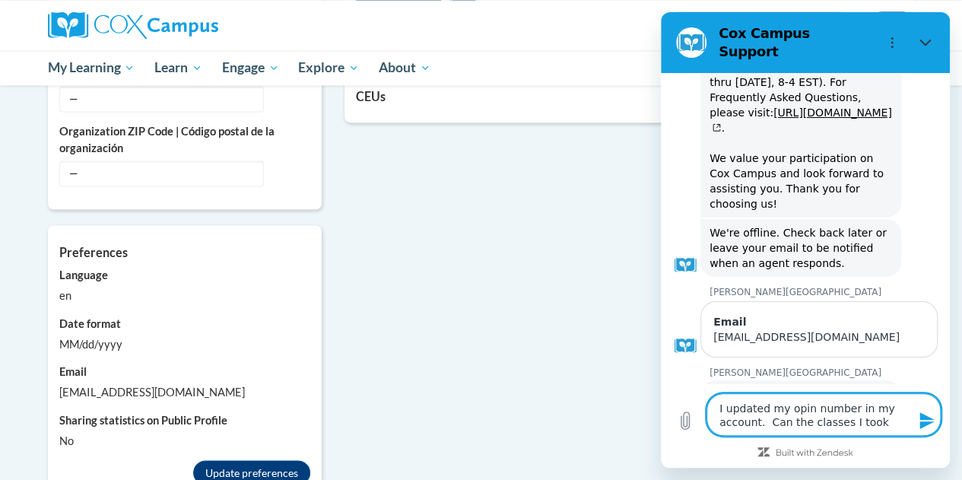
type textarea "x"
type textarea "I updated my opin number in my account. Can the classes I took o"
type textarea "x"
type textarea "I updated my opin number in my account. Can the classes I took ov"
type textarea "x"
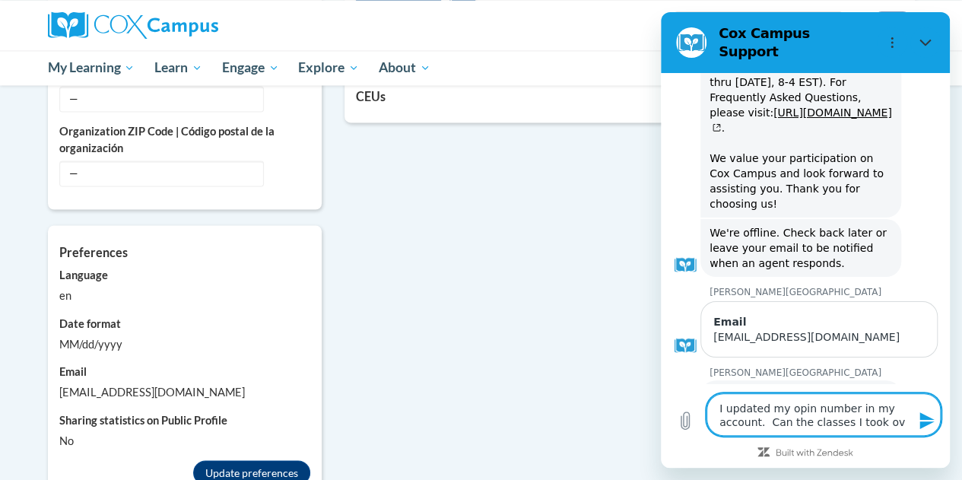
type textarea "I updated my opin number in my account. Can the classes I took ove"
type textarea "x"
type textarea "I updated my opin number in my account. Can the classes I took over"
type textarea "x"
type textarea "I updated my opin number in my account. Can the classes I took over"
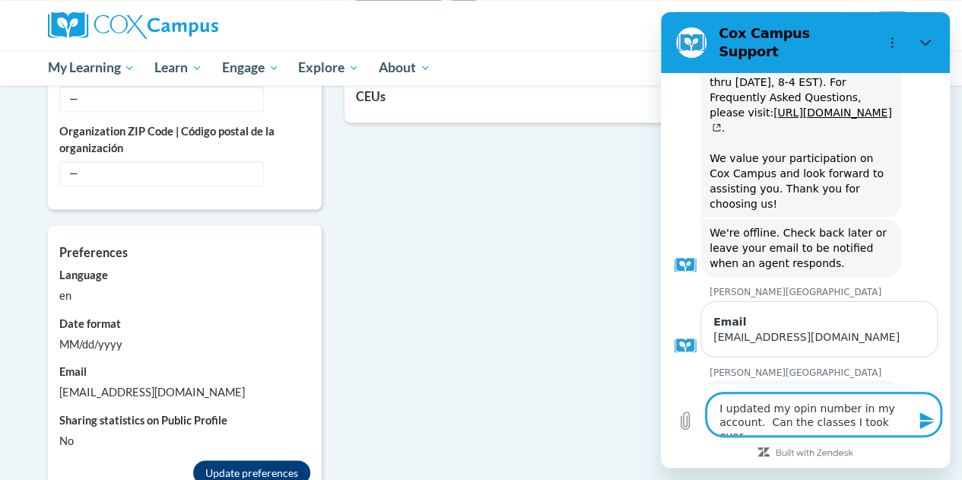
type textarea "x"
type textarea "I updated my opin number in my account. Can the classes I took over t"
type textarea "x"
type textarea "I updated my opin number in my account. Can the classes I took over th"
type textarea "x"
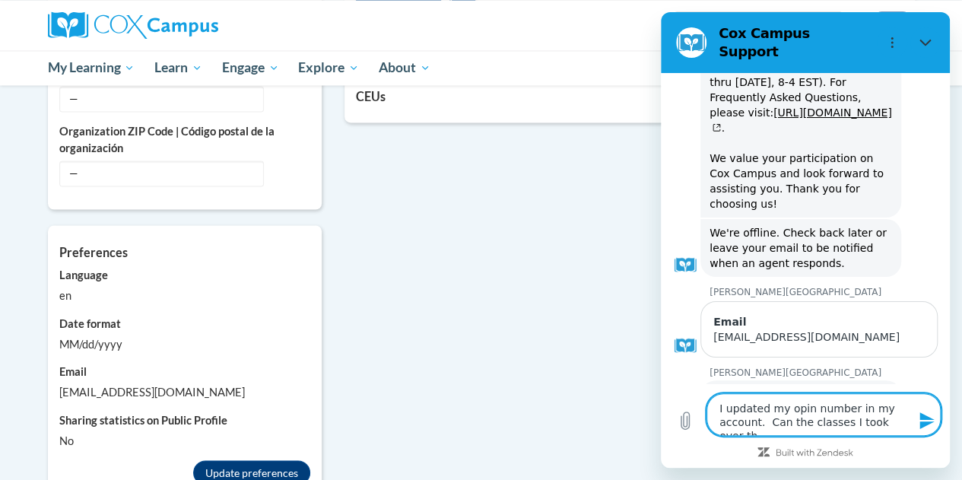
type textarea "I updated my opin number in my account. Can the classes I took over the"
type textarea "x"
type textarea "I updated my opin number in my account. Can the classes I took over the"
type textarea "x"
type textarea "I updated my opin number in my account. Can the classes I took over the s"
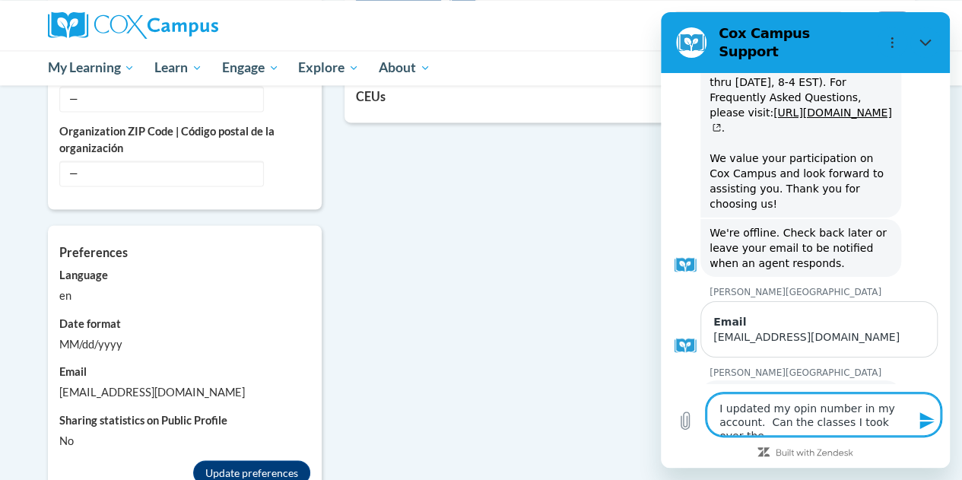
type textarea "x"
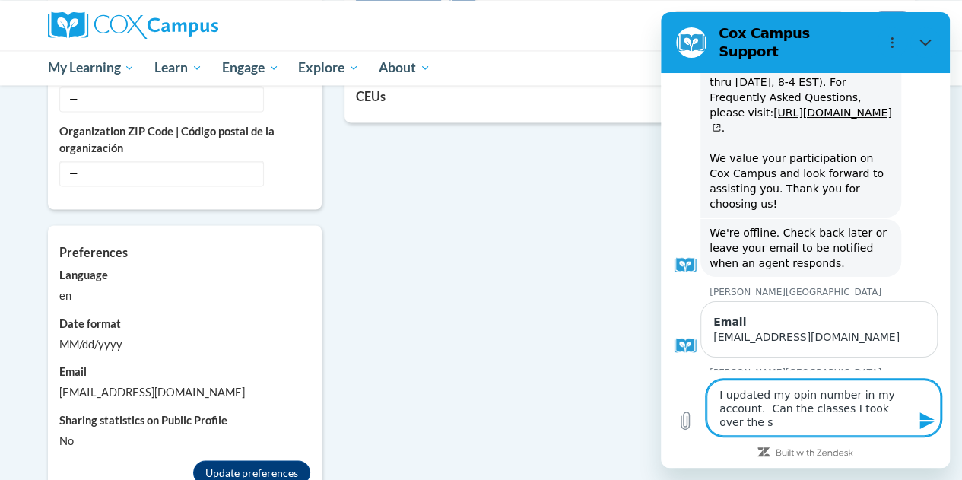
type textarea "I updated my opin number in my account. Can the classes I took over the su"
type textarea "x"
type textarea "I updated my opin number in my account. Can the classes I took over the sum"
type textarea "x"
type textarea "I updated my opin number in my account. Can the classes I took over the summ"
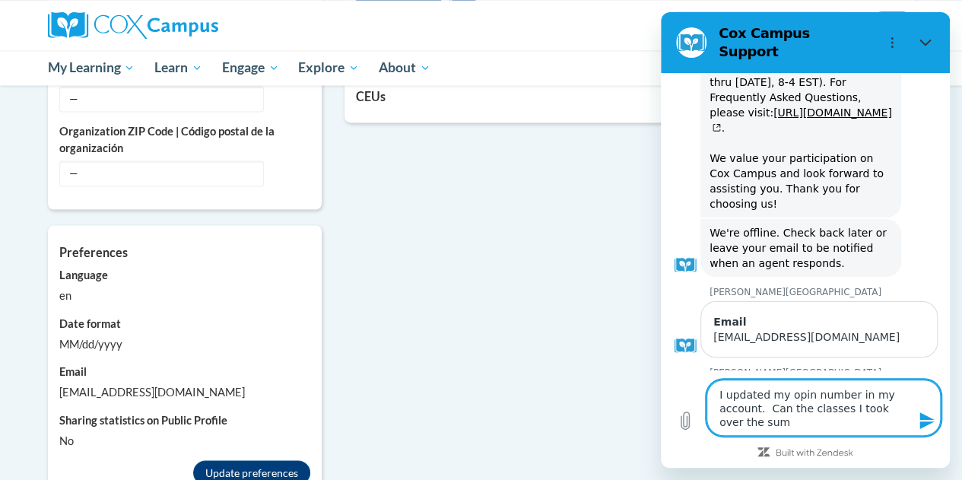
type textarea "x"
type textarea "I updated my opin number in my account. Can the classes I took over the summe"
type textarea "x"
type textarea "I updated my opin number in my account. Can the classes I took over the summer"
type textarea "x"
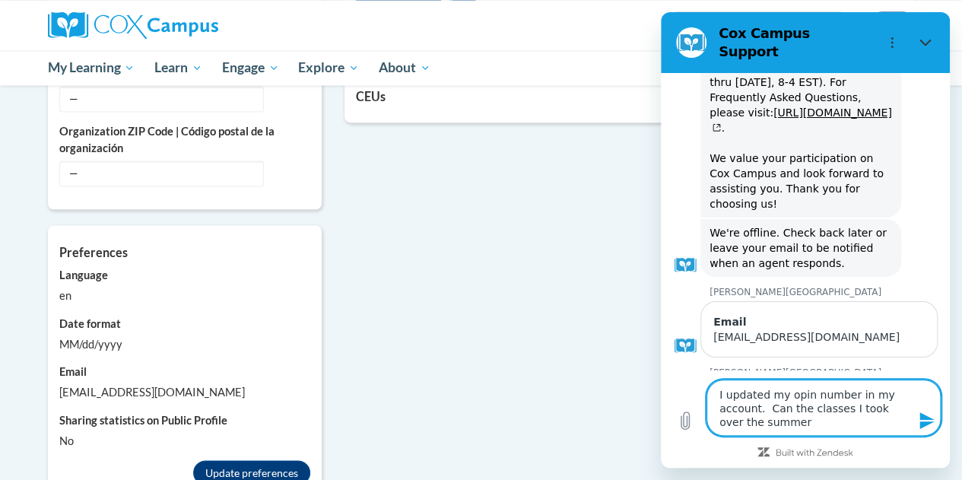
type textarea "I updated my opin number in my account. Can the classes I took over the summer"
type textarea "x"
type textarea "I updated my opin number in my account. Can the classes I took over the summer b"
type textarea "x"
type textarea "I updated my opin number in my account. Can the classes I took over the summer …"
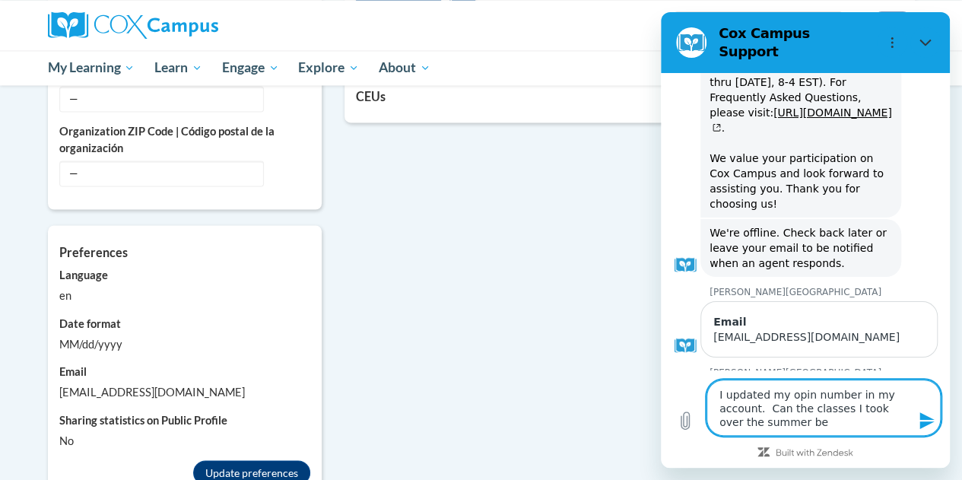
type textarea "x"
type textarea "I updated my opin number in my account. Can the classes I took over the summer …"
type textarea "x"
type textarea "I updated my opin number in my account. Can the classes I took over the summer …"
type textarea "x"
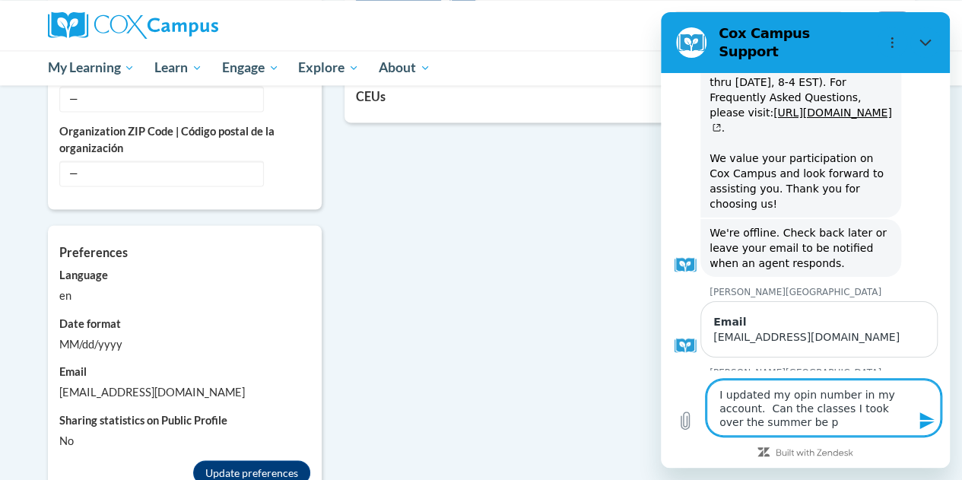
type textarea "I updated my opin number in my account. Can the classes I took over the summer …"
type textarea "x"
type textarea "I updated my opin number in my account. Can the classes I took over the summer …"
type textarea "x"
type textarea "I updated my opin number in my account. Can the classes I took over the summer …"
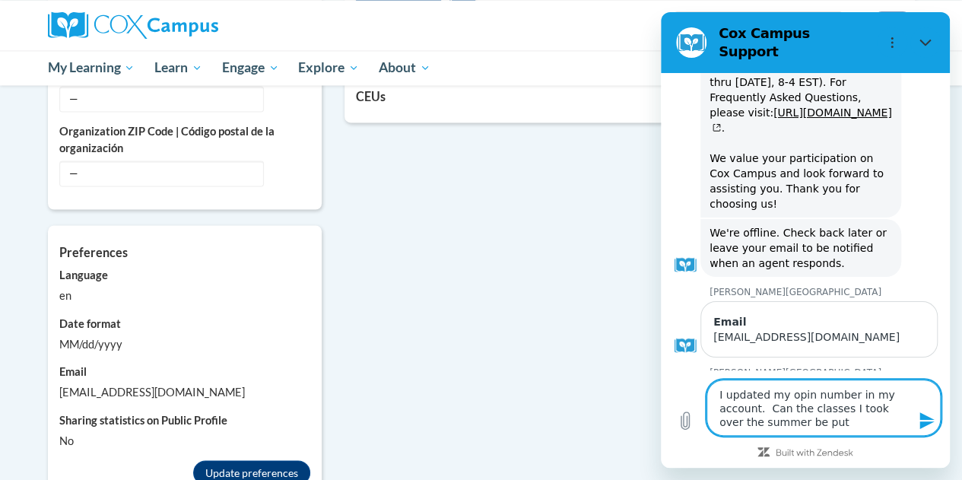
type textarea "x"
type textarea "I updated my opin number in my account. Can the classes I took over the summer …"
type textarea "x"
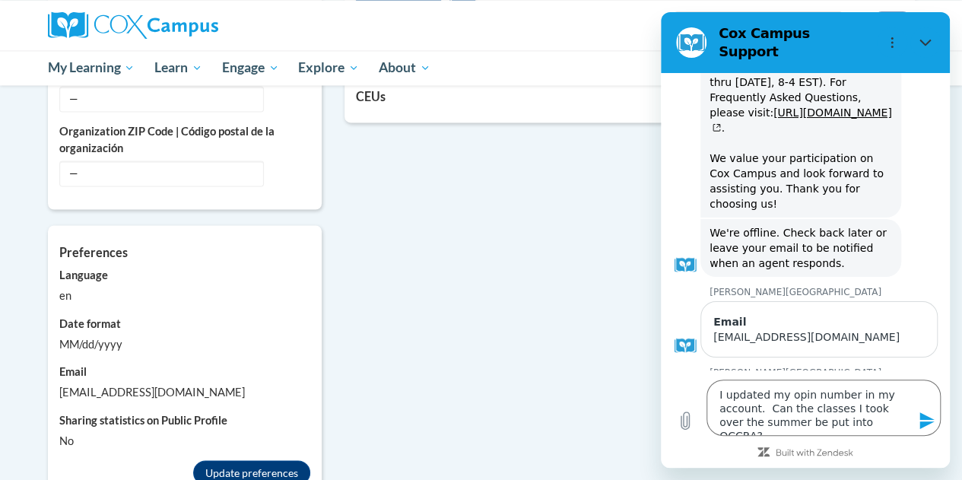
click at [931, 422] on icon "Send message" at bounding box center [927, 420] width 14 height 17
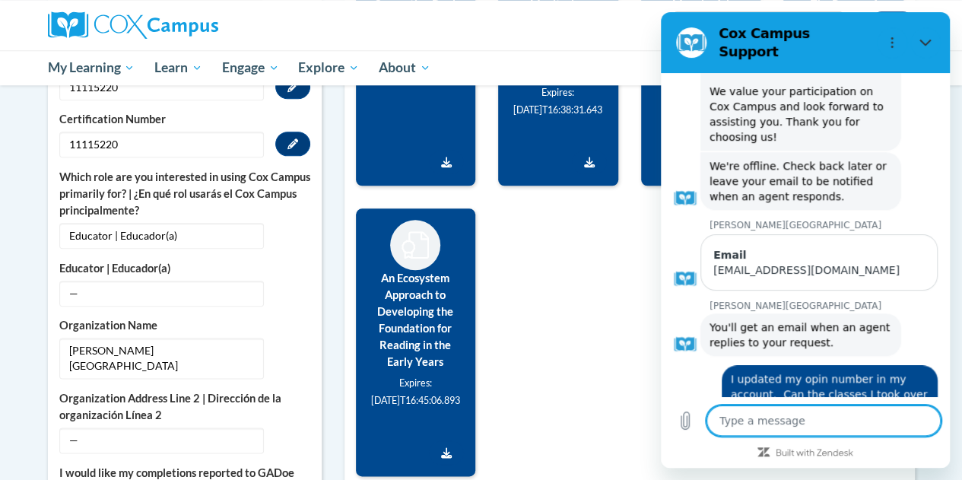
scroll to position [685, 0]
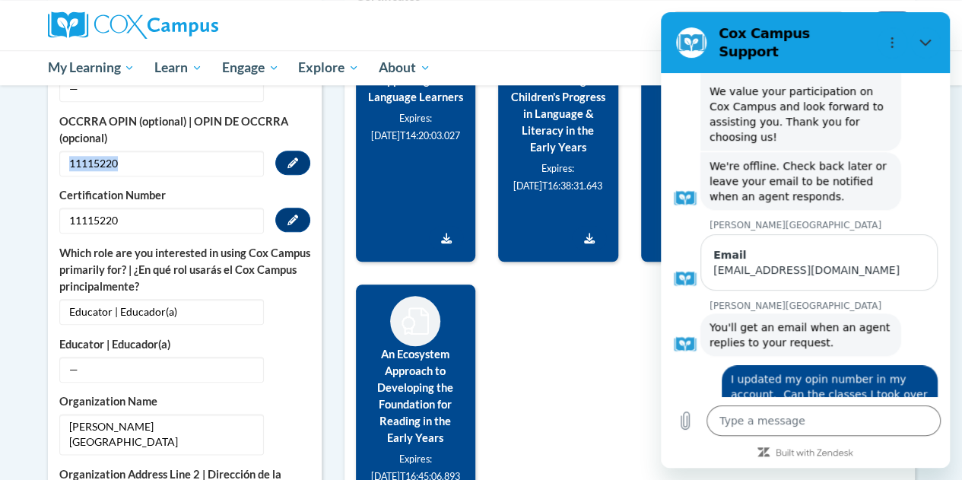
drag, startPoint x: 132, startPoint y: 164, endPoint x: 54, endPoint y: 164, distance: 78.3
click at [54, 164] on div "More About Me Click or press to edit any of the profile fields below. Select mu…" at bounding box center [185, 247] width 274 height 989
copy span "11115220"
click at [926, 37] on icon "Close" at bounding box center [926, 43] width 12 height 12
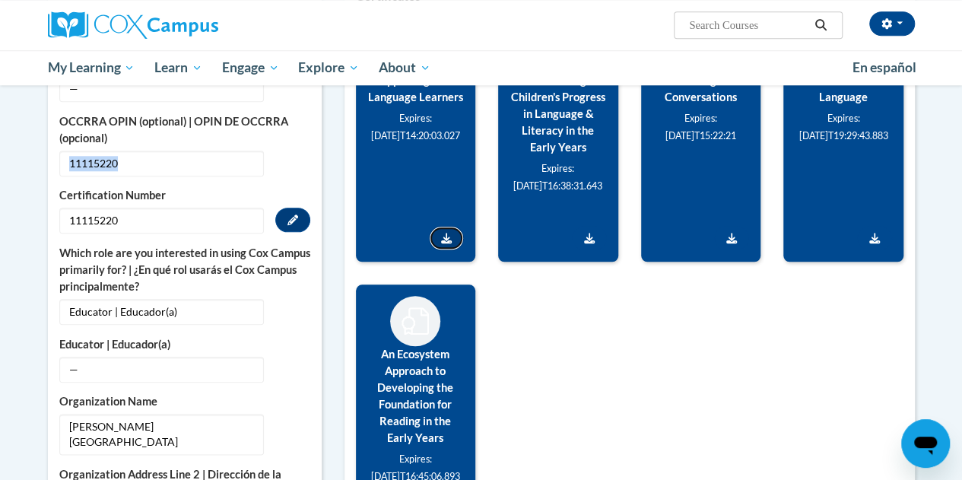
click at [446, 230] on link "Download Certificate" at bounding box center [446, 238] width 35 height 24
click at [587, 237] on icon "Download Certificate" at bounding box center [589, 238] width 11 height 11
click at [731, 240] on icon "Download Certificate" at bounding box center [731, 238] width 11 height 11
click at [875, 235] on icon "Download Certificate" at bounding box center [874, 238] width 11 height 11
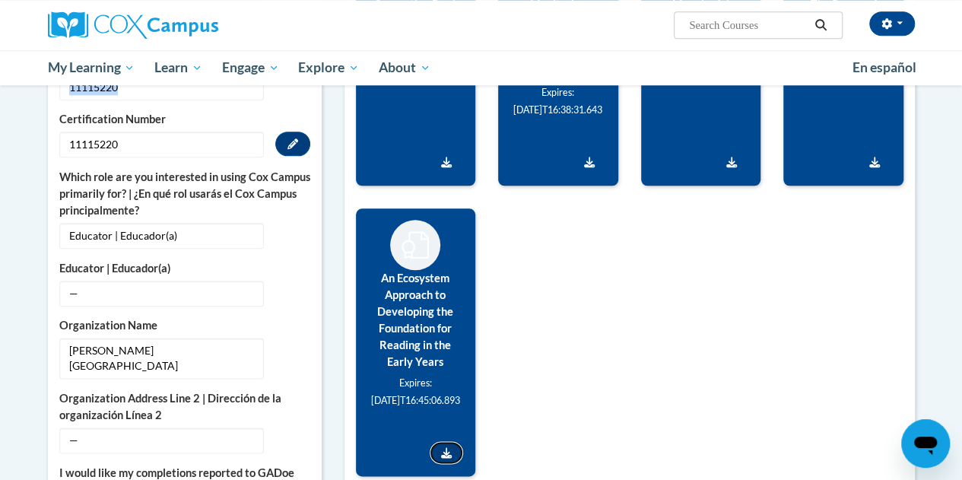
click at [445, 453] on icon "Download Certificate" at bounding box center [446, 452] width 11 height 11
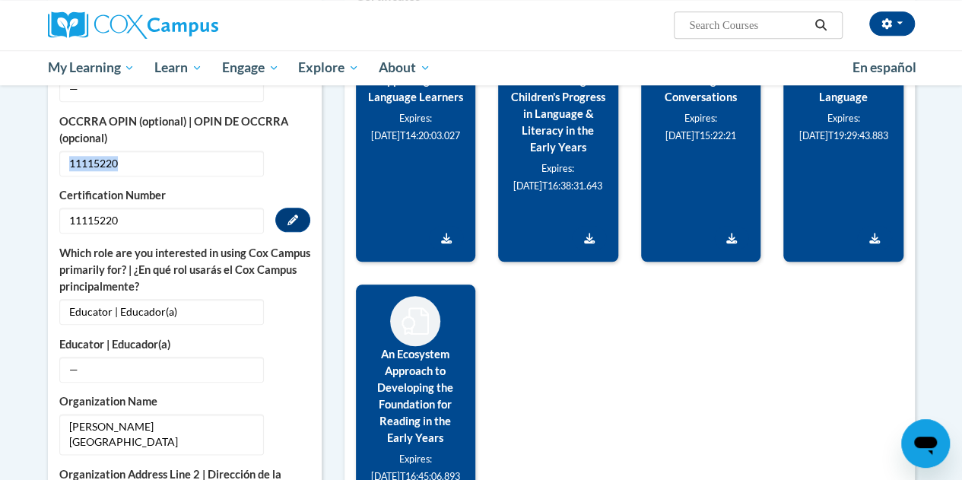
scroll to position [532, 0]
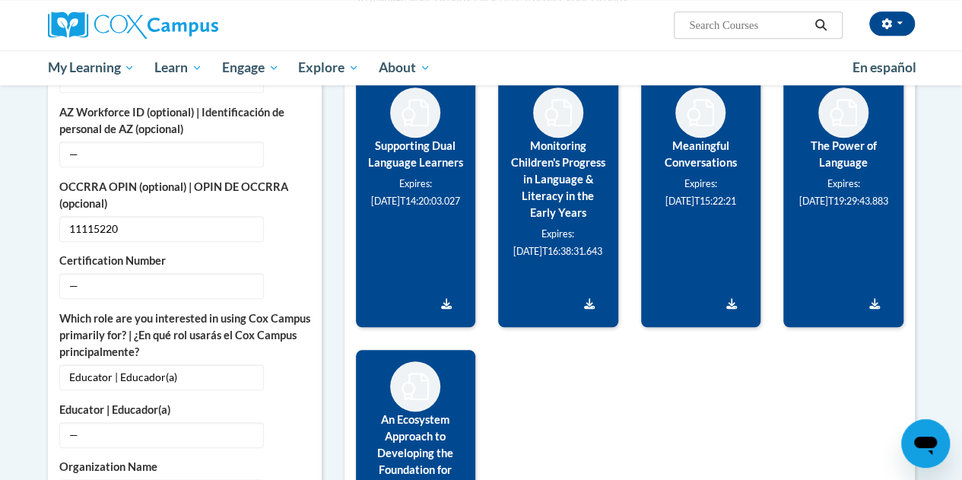
scroll to position [543, 0]
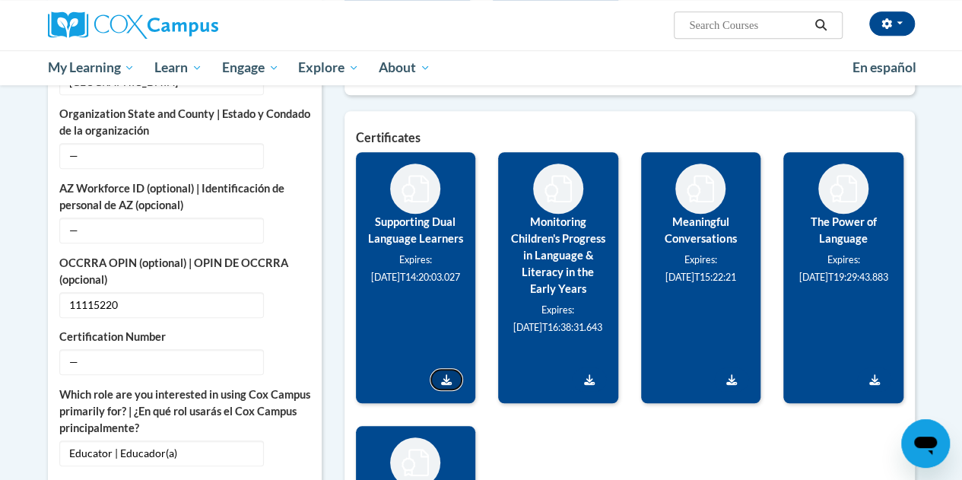
click at [449, 385] on link "Download Certificate" at bounding box center [446, 379] width 35 height 24
click at [583, 379] on link "Download Certificate" at bounding box center [589, 379] width 35 height 24
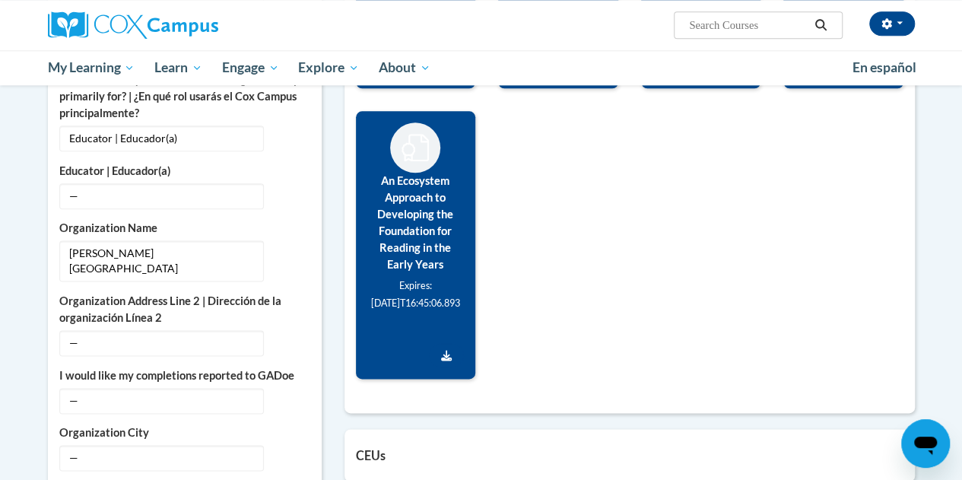
scroll to position [554, 0]
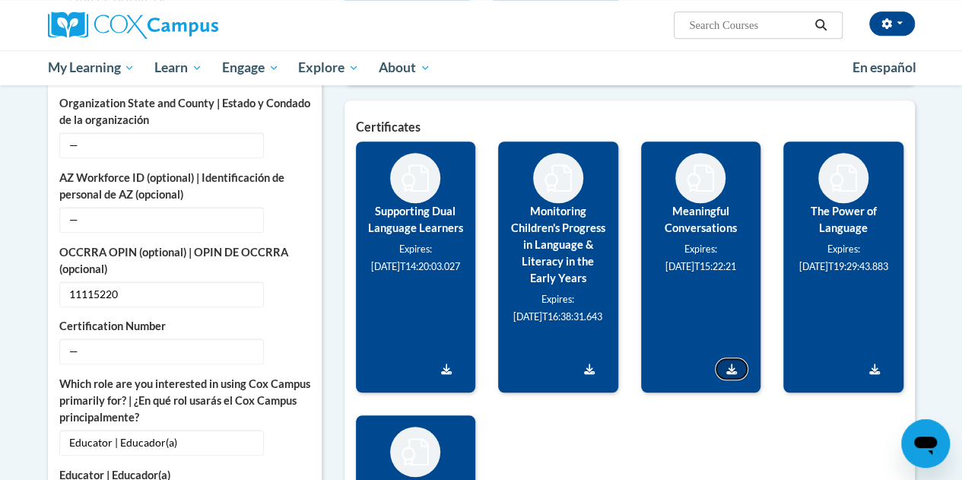
click at [731, 373] on link "Download Certificate" at bounding box center [731, 369] width 35 height 24
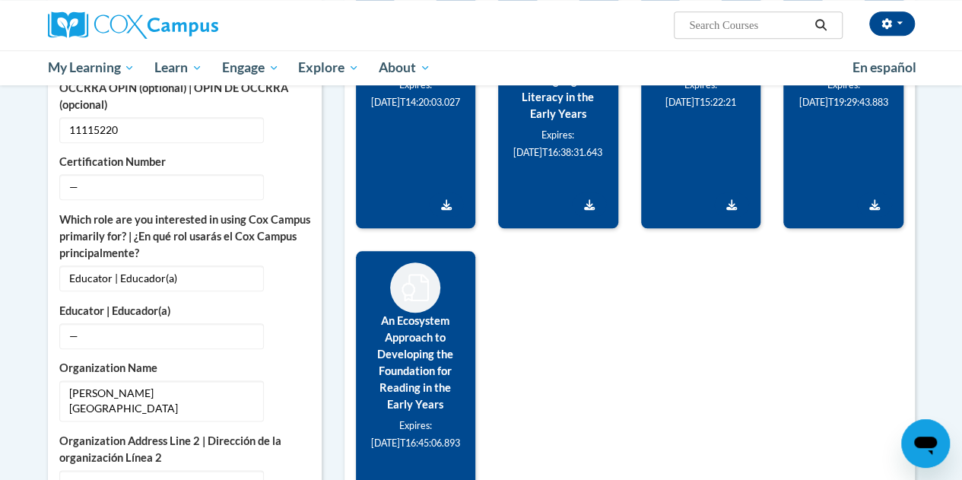
scroll to position [566, 0]
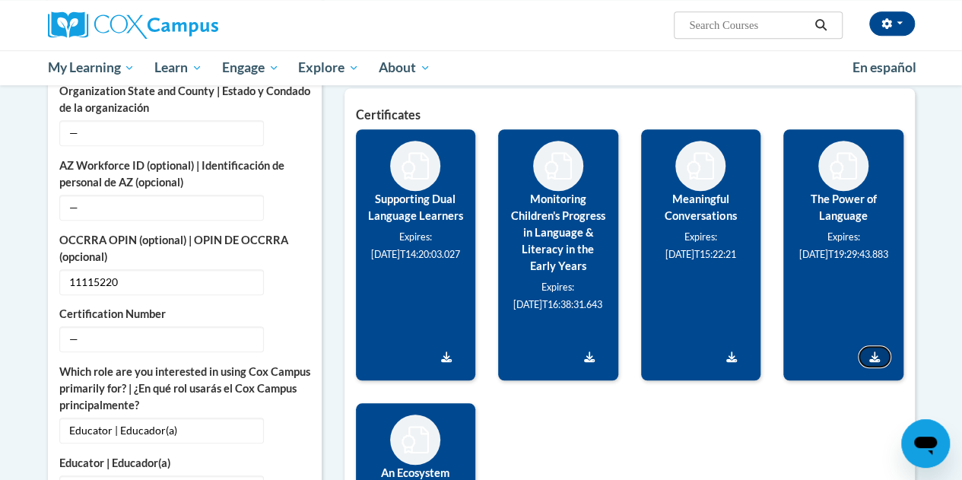
click at [873, 358] on icon "Download Certificate" at bounding box center [874, 356] width 11 height 11
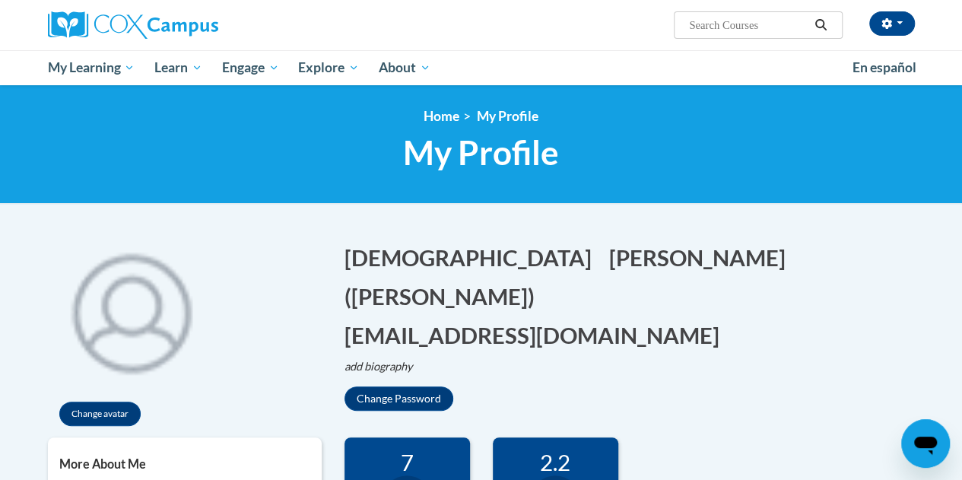
scroll to position [380, 0]
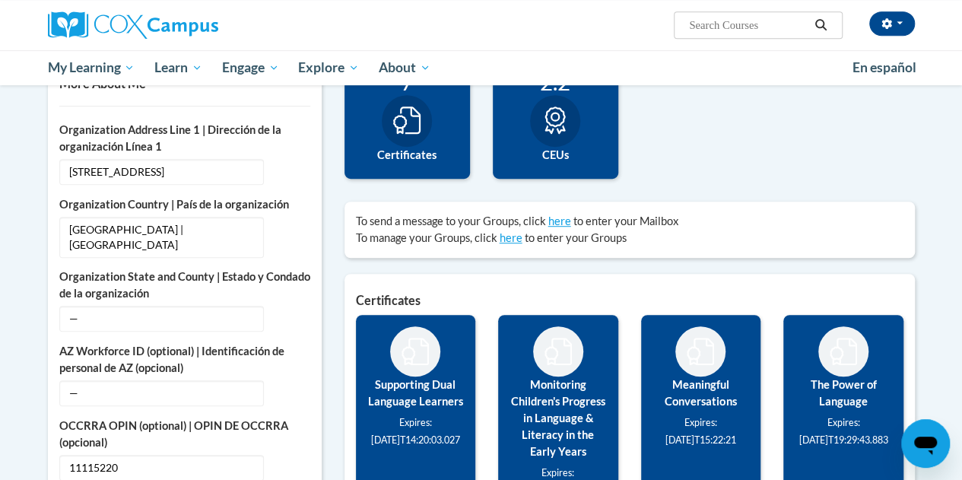
click at [923, 440] on icon "Open messaging window" at bounding box center [925, 446] width 23 height 18
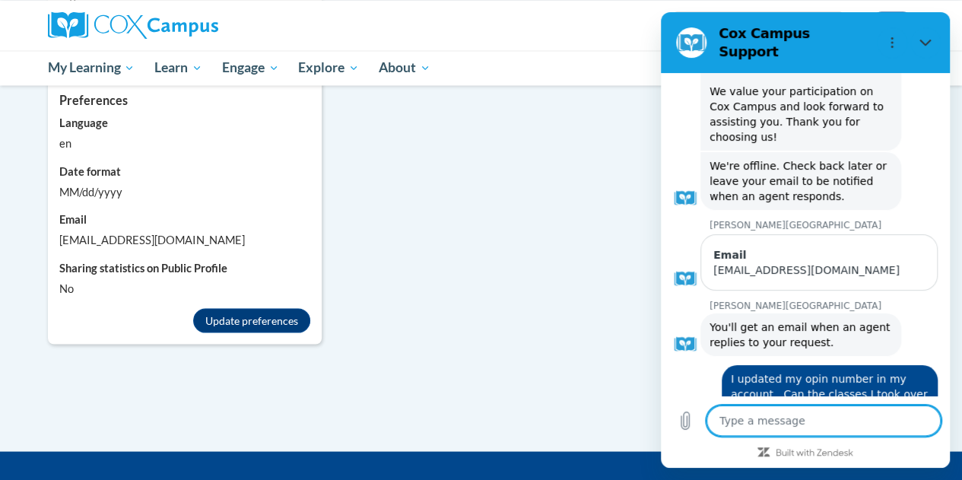
scroll to position [1567, 0]
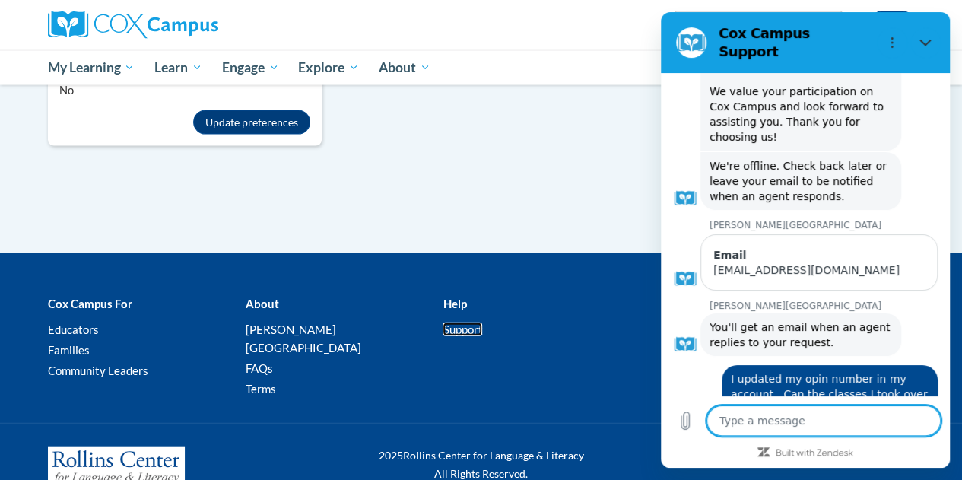
click at [465, 322] on link "Support" at bounding box center [463, 329] width 40 height 14
